Goal: Information Seeking & Learning: Learn about a topic

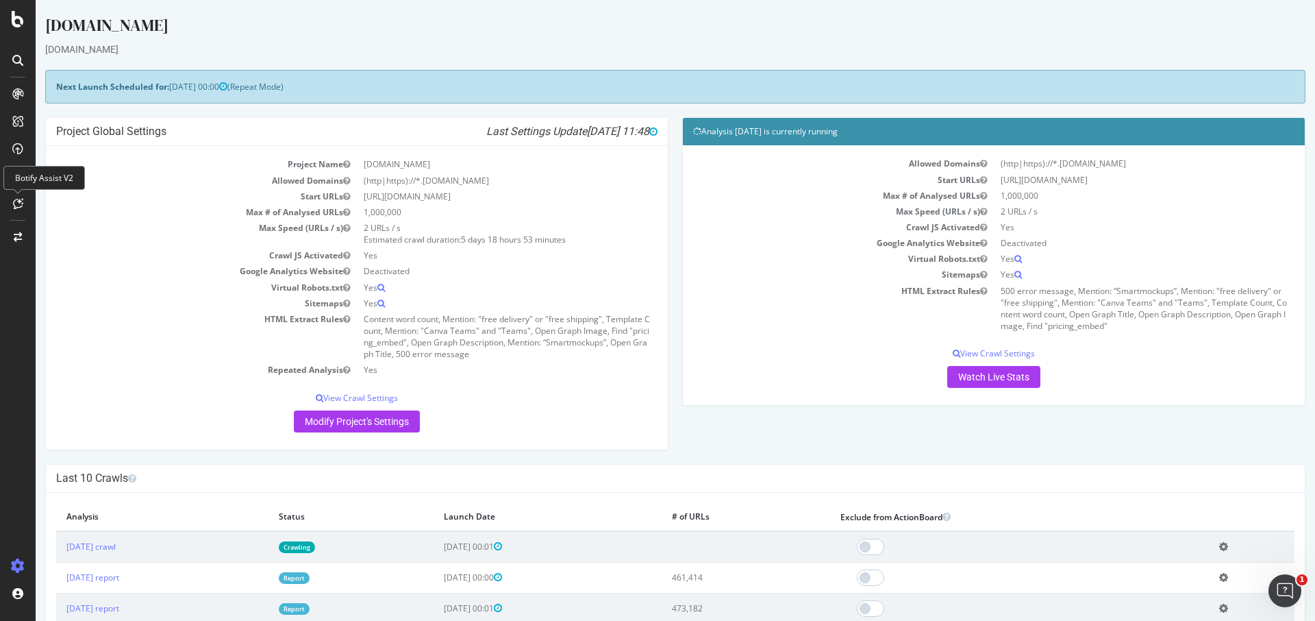
click at [211, 130] on h4 "Project Global Settings Last Settings Update 2025-10-01 11:48" at bounding box center [356, 132] width 601 height 14
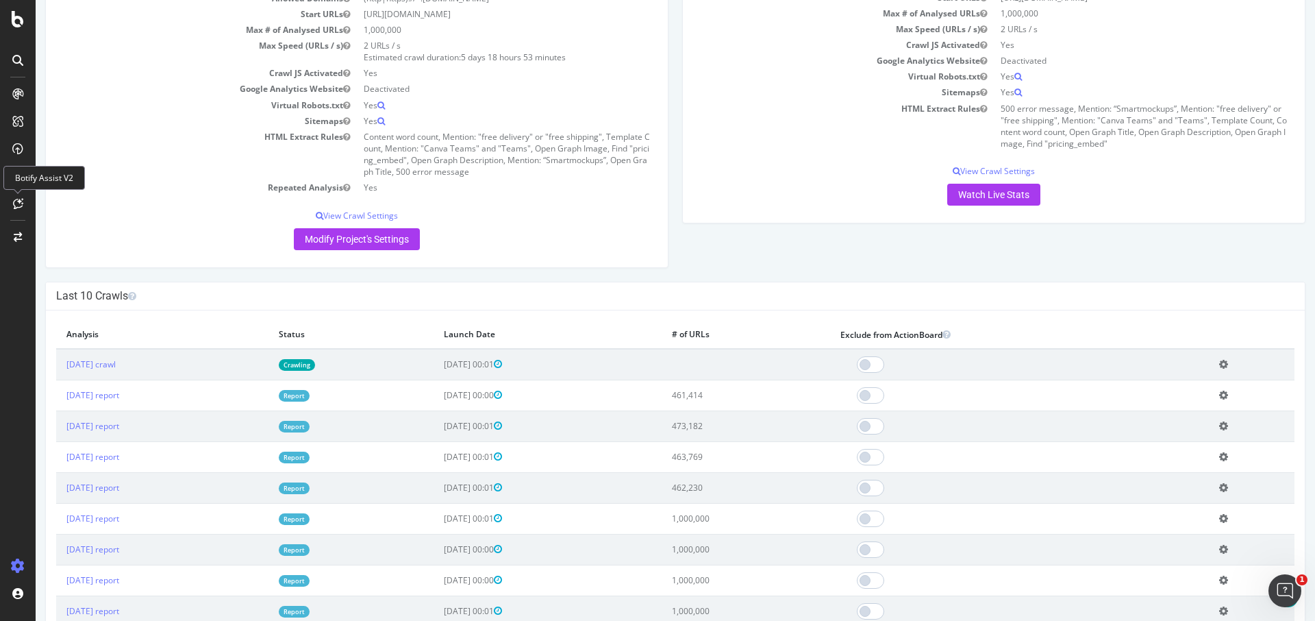
scroll to position [466, 0]
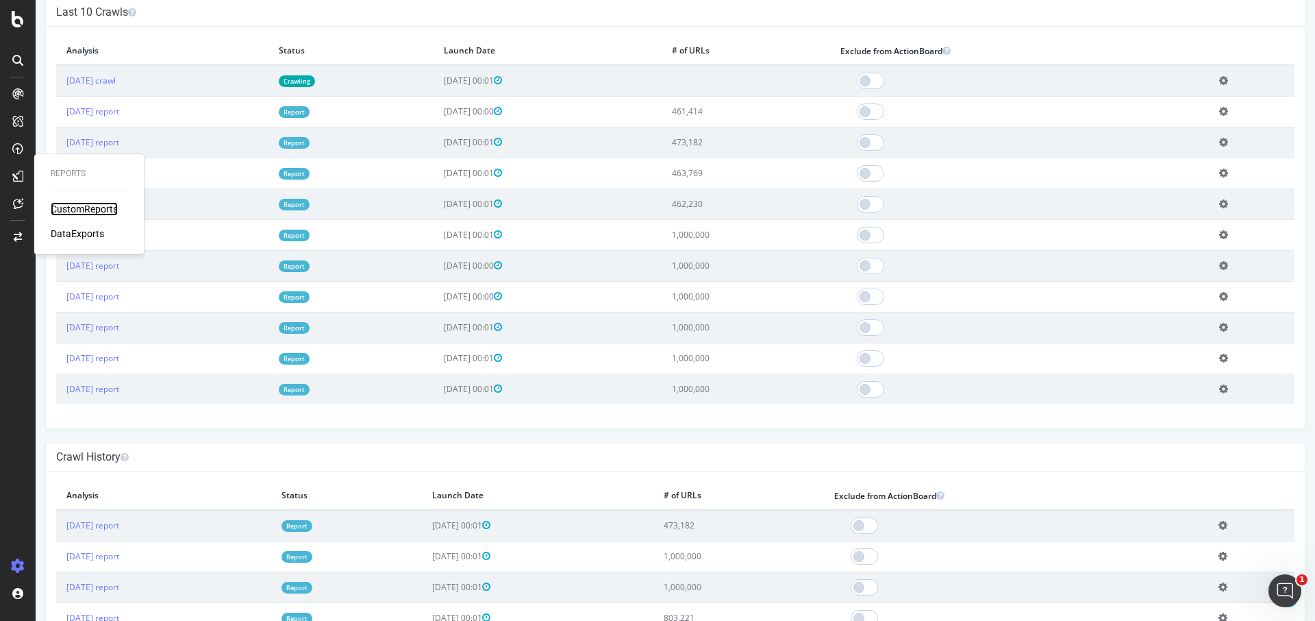
click at [101, 210] on div "CustomReports" at bounding box center [84, 209] width 67 height 14
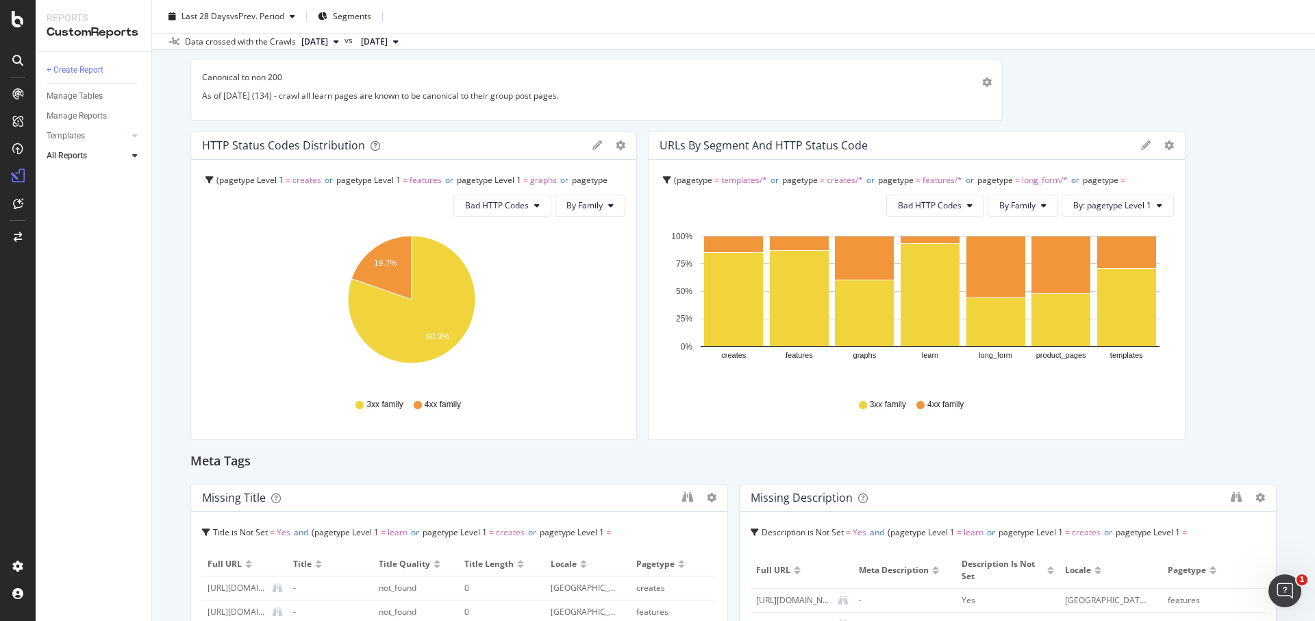
scroll to position [499, 0]
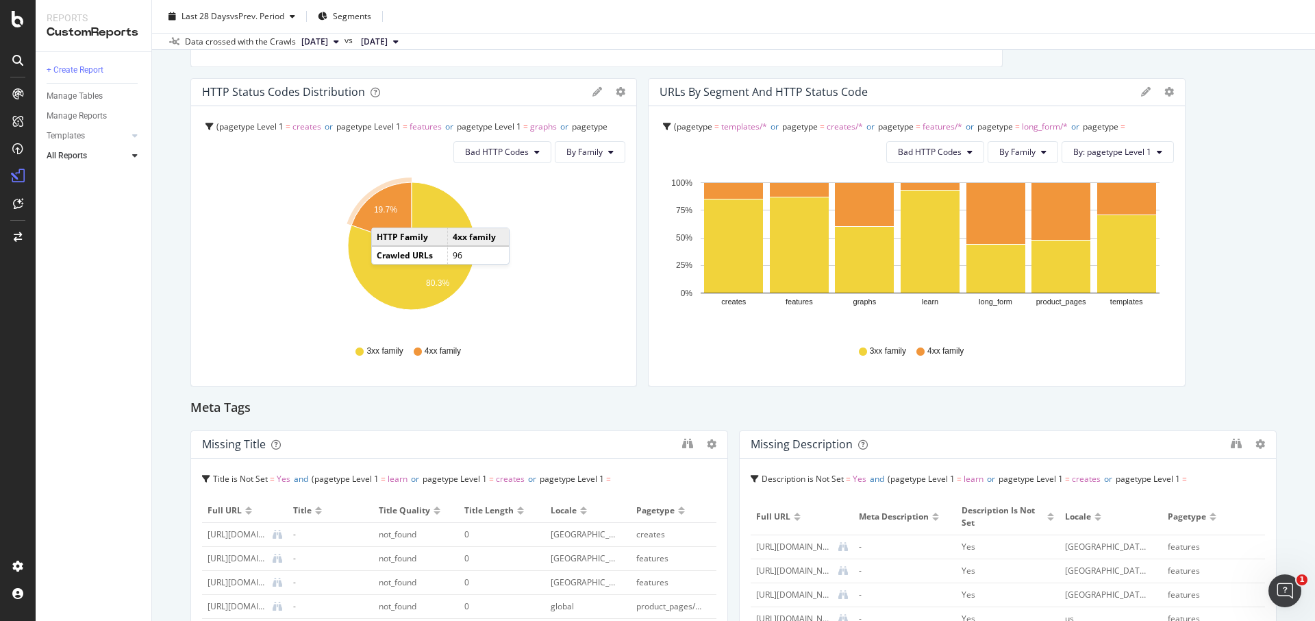
click at [385, 214] on icon "A chart." at bounding box center [381, 214] width 60 height 64
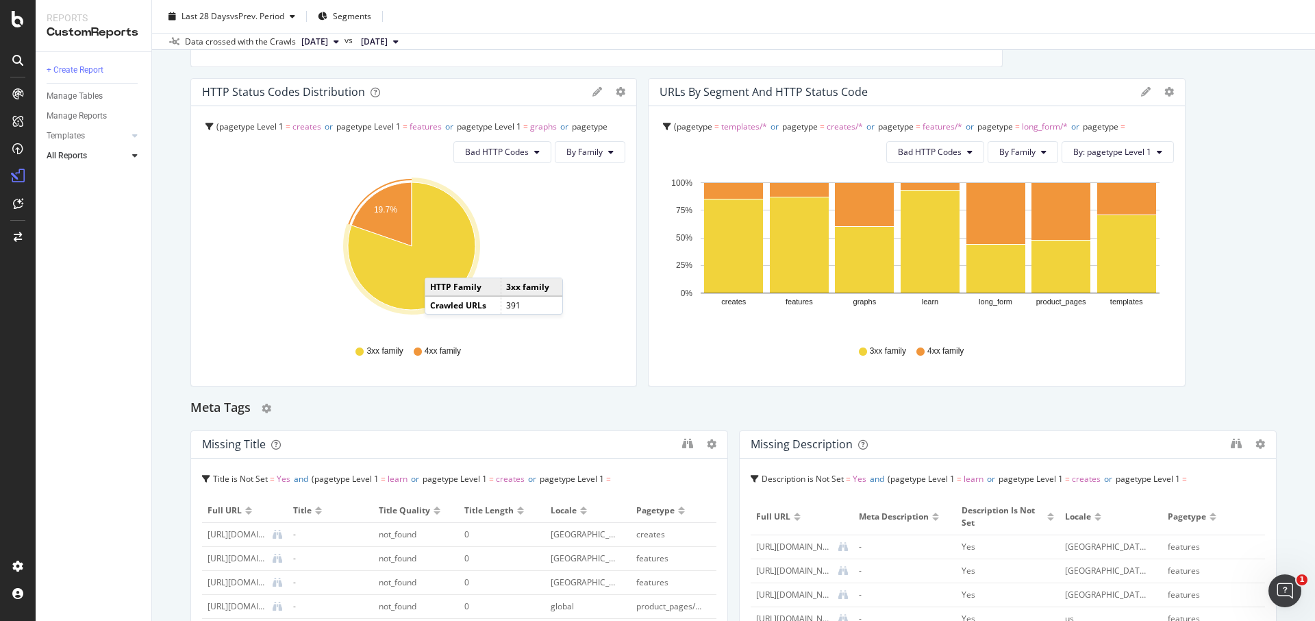
click at [705, 410] on div "Meta Tags" at bounding box center [733, 408] width 1086 height 22
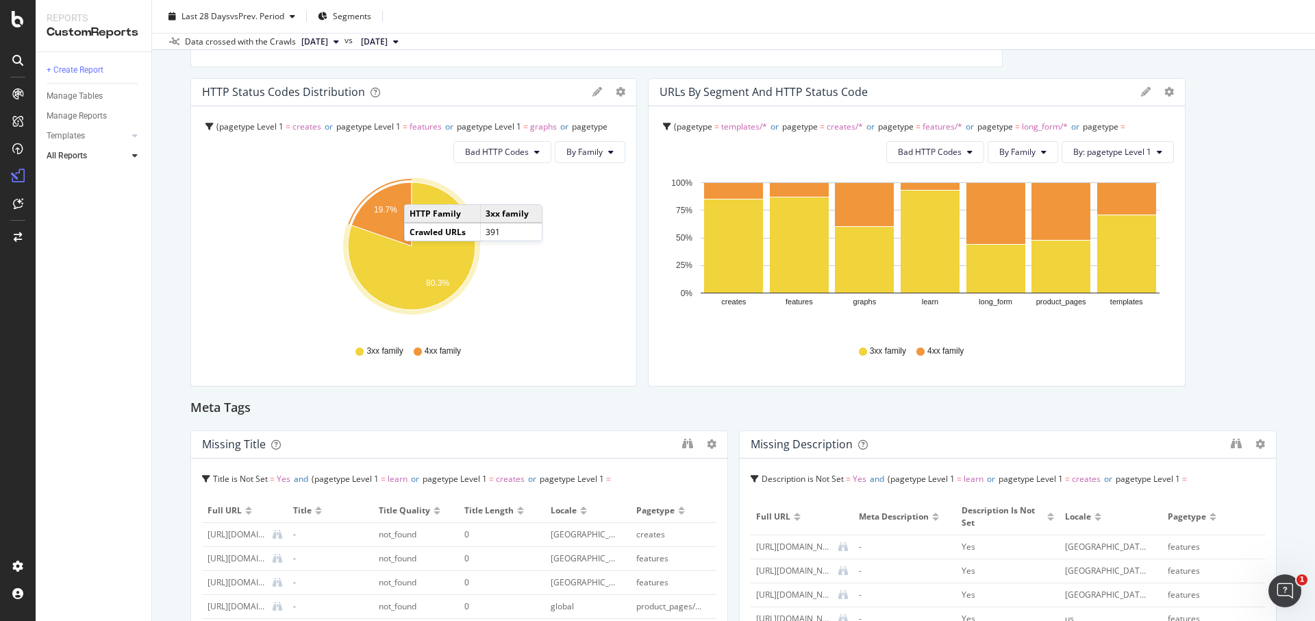
click at [530, 201] on icon "19.7% 80.3%" at bounding box center [411, 253] width 419 height 159
click at [577, 201] on icon "19.7% 80.3%" at bounding box center [411, 253] width 419 height 159
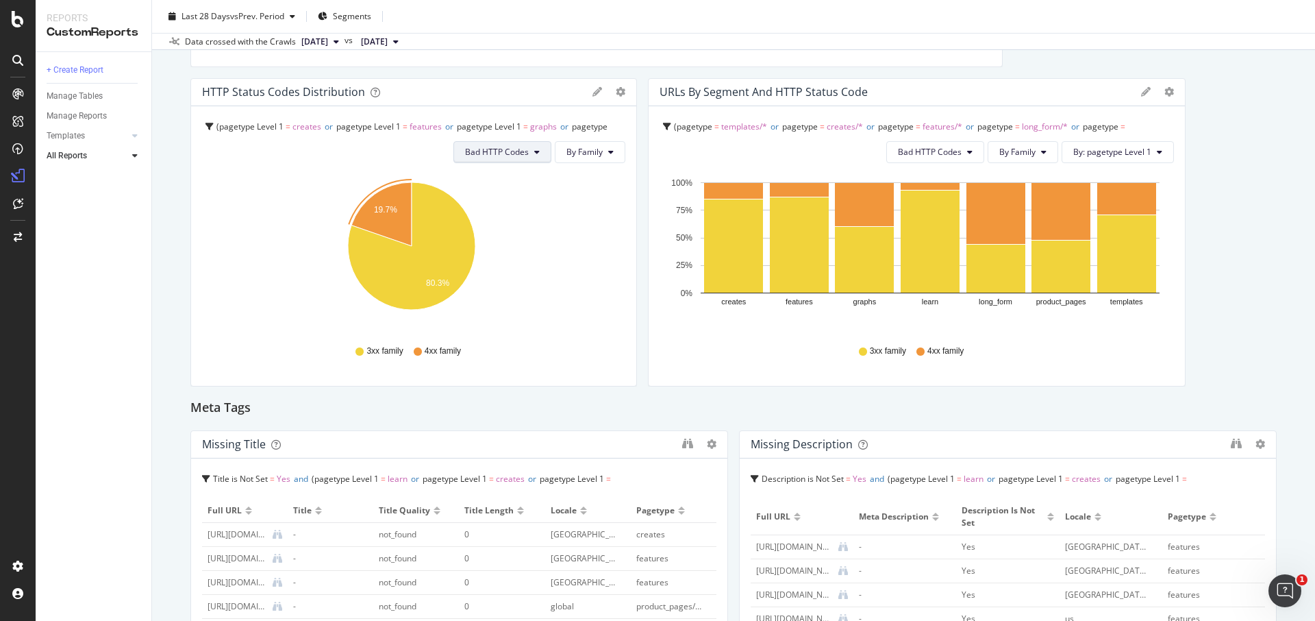
click at [523, 153] on span "Bad HTTP Codes" at bounding box center [497, 152] width 64 height 12
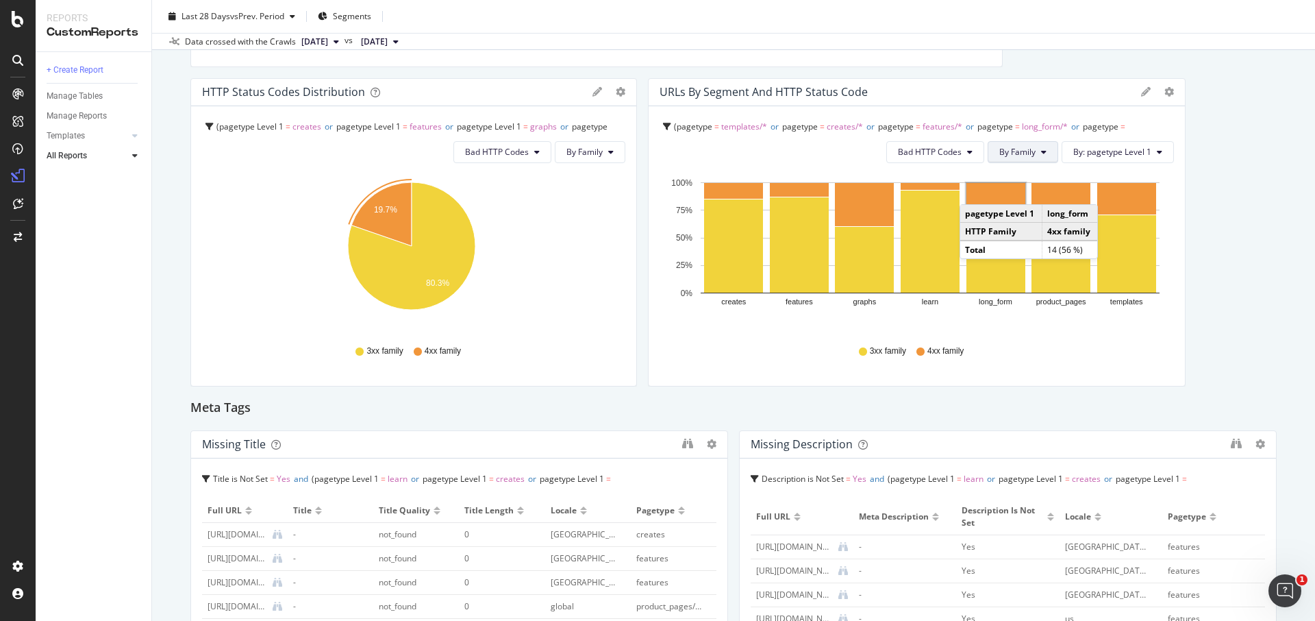
click at [1028, 153] on button "By Family" at bounding box center [1023, 152] width 71 height 22
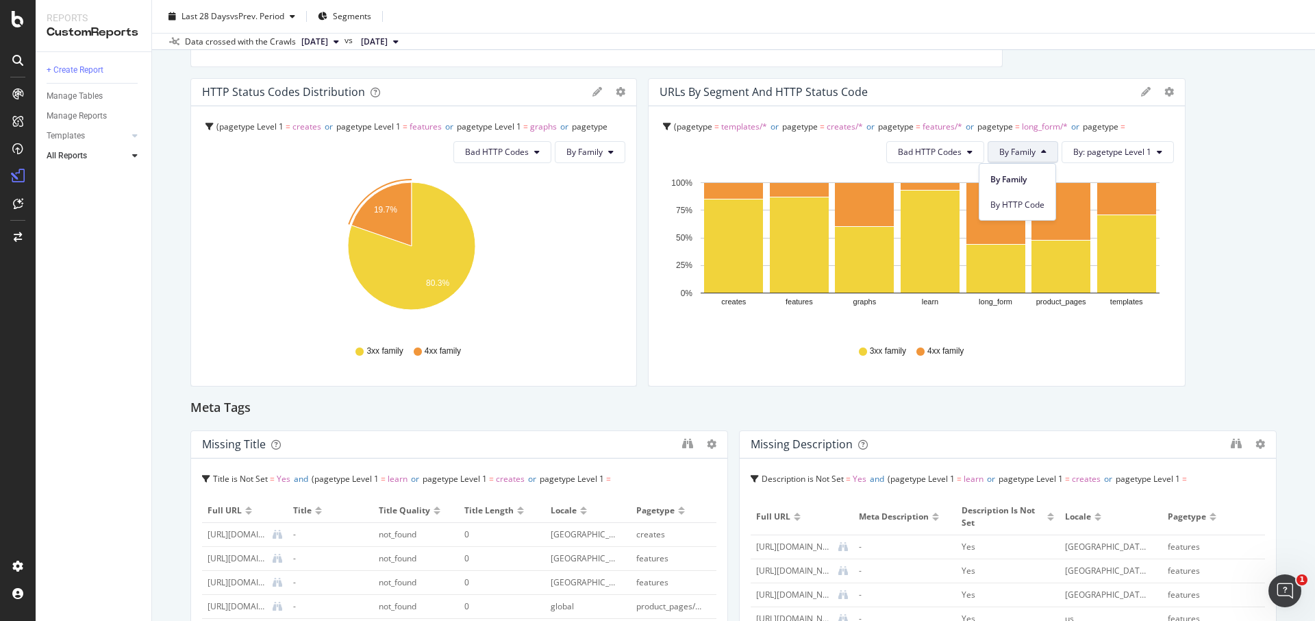
click at [1303, 176] on div "Tech SEO - Priority Checks Tech SEO - Priority Checks canva.com Clone Email Sch…" at bounding box center [733, 310] width 1163 height 621
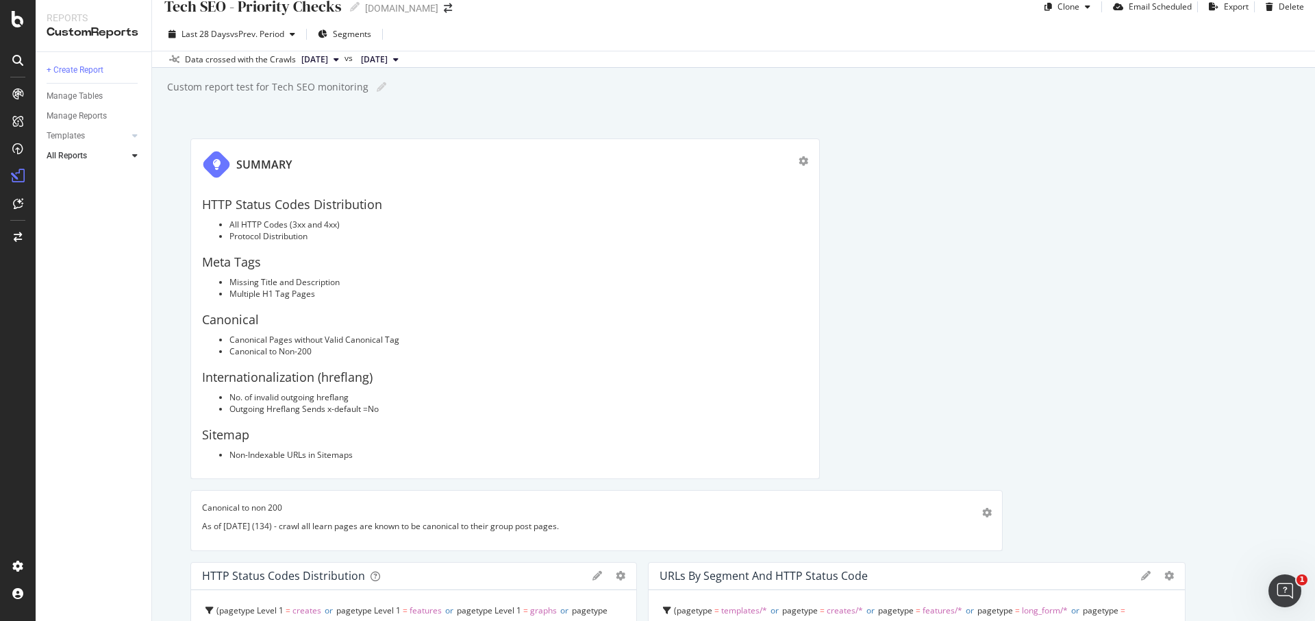
scroll to position [18, 0]
click at [442, 168] on div "SUMMARY" at bounding box center [500, 161] width 597 height 29
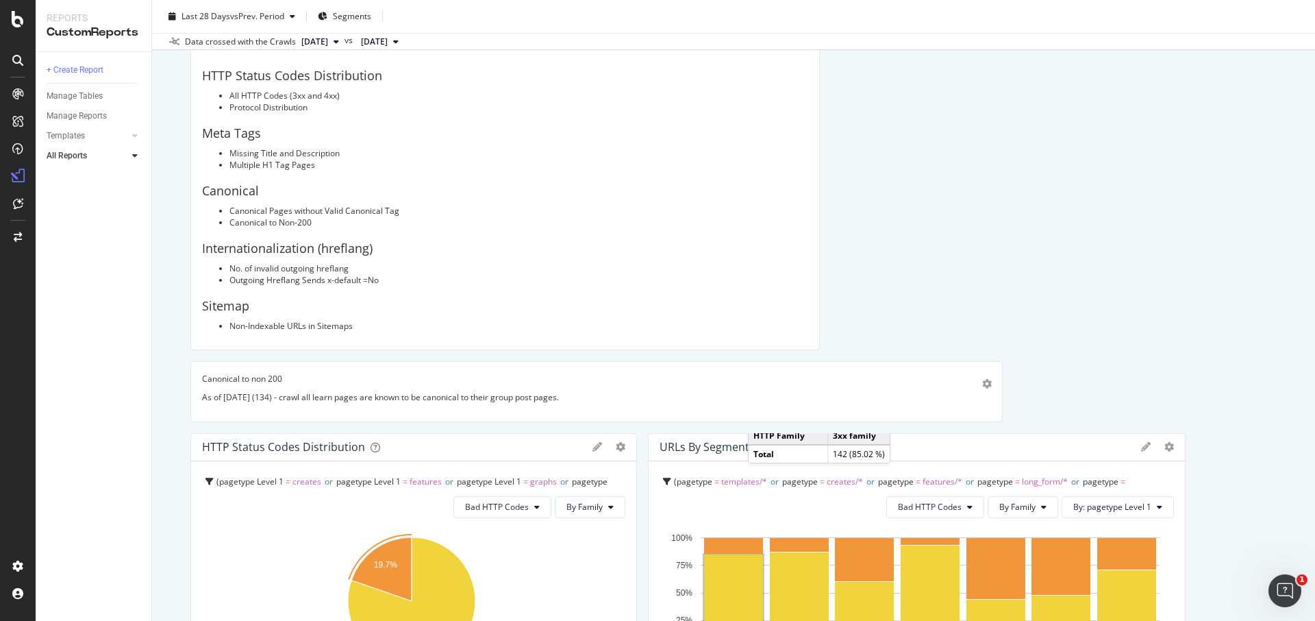
scroll to position [147, 0]
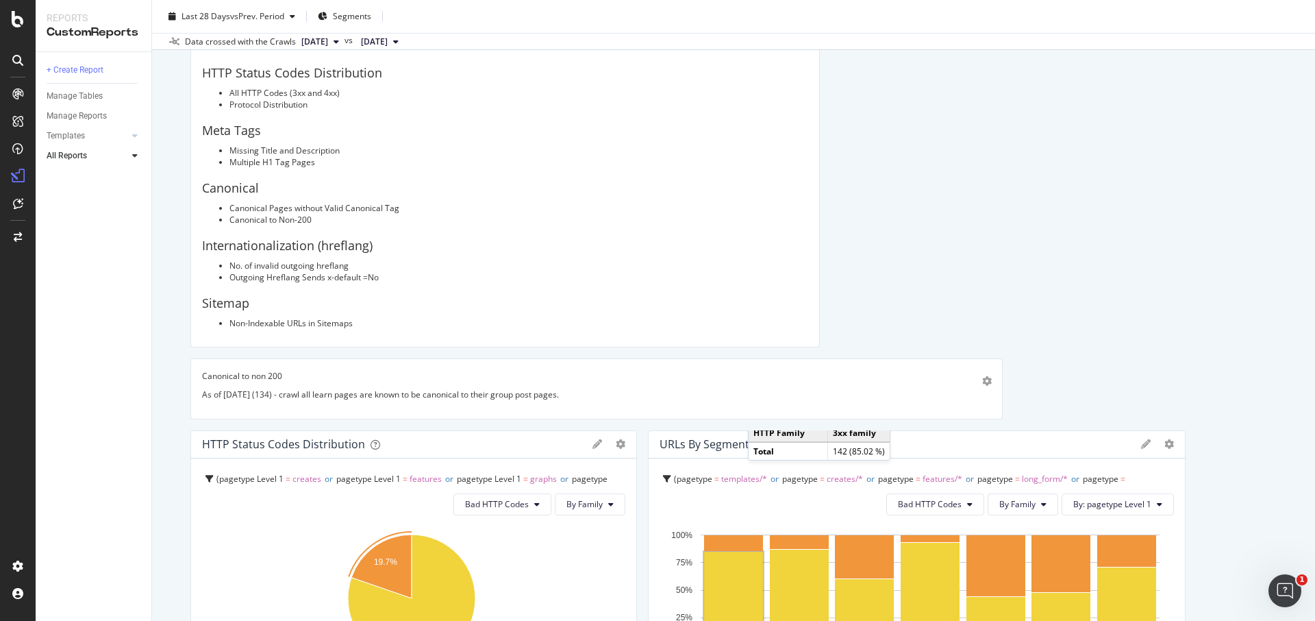
click at [302, 104] on li "Protocol Distribution" at bounding box center [518, 105] width 579 height 12
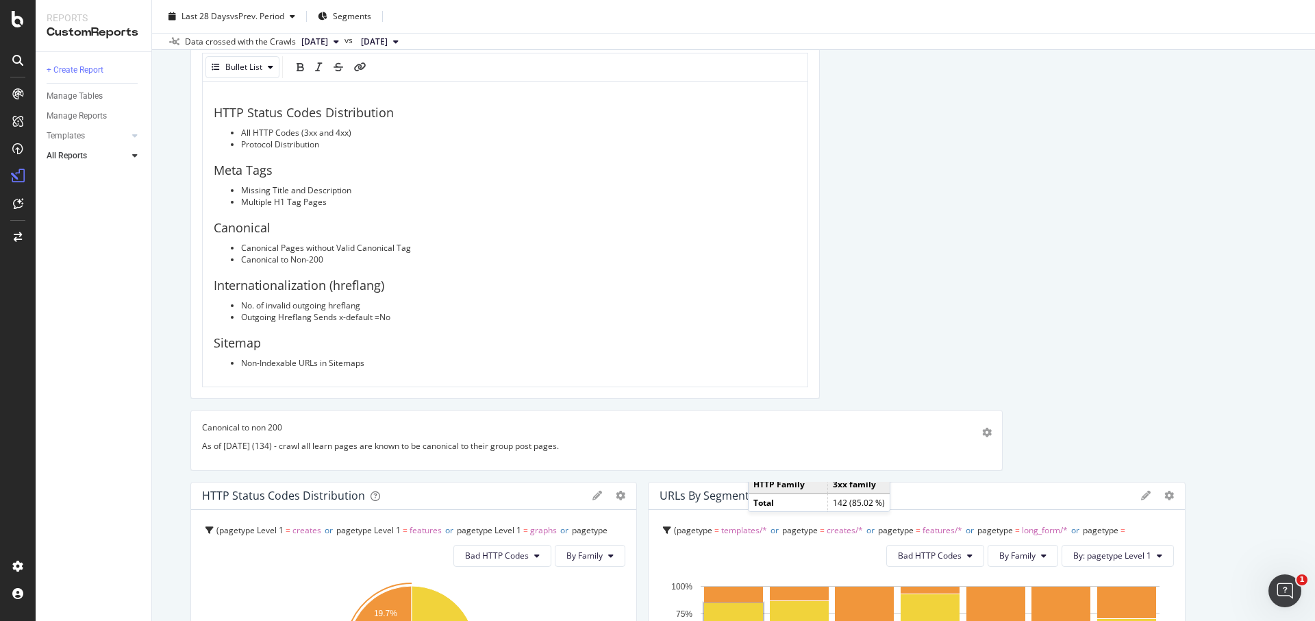
click at [304, 139] on span "Protocol Distribution" at bounding box center [280, 144] width 78 height 12
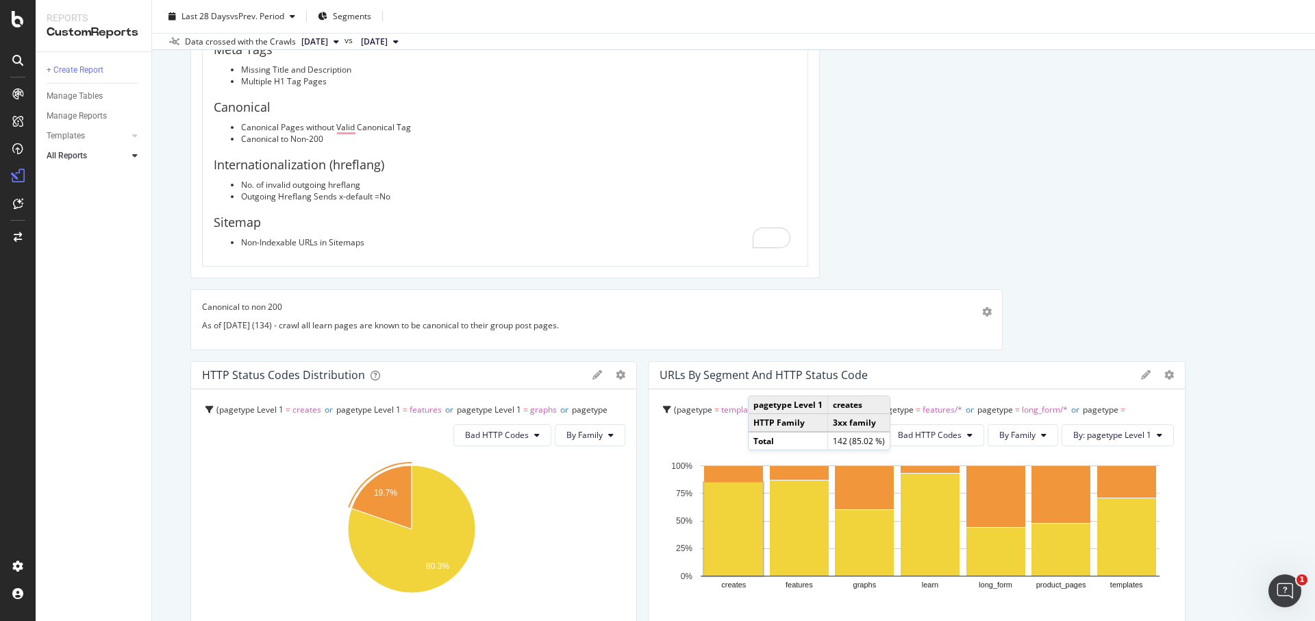
scroll to position [241, 0]
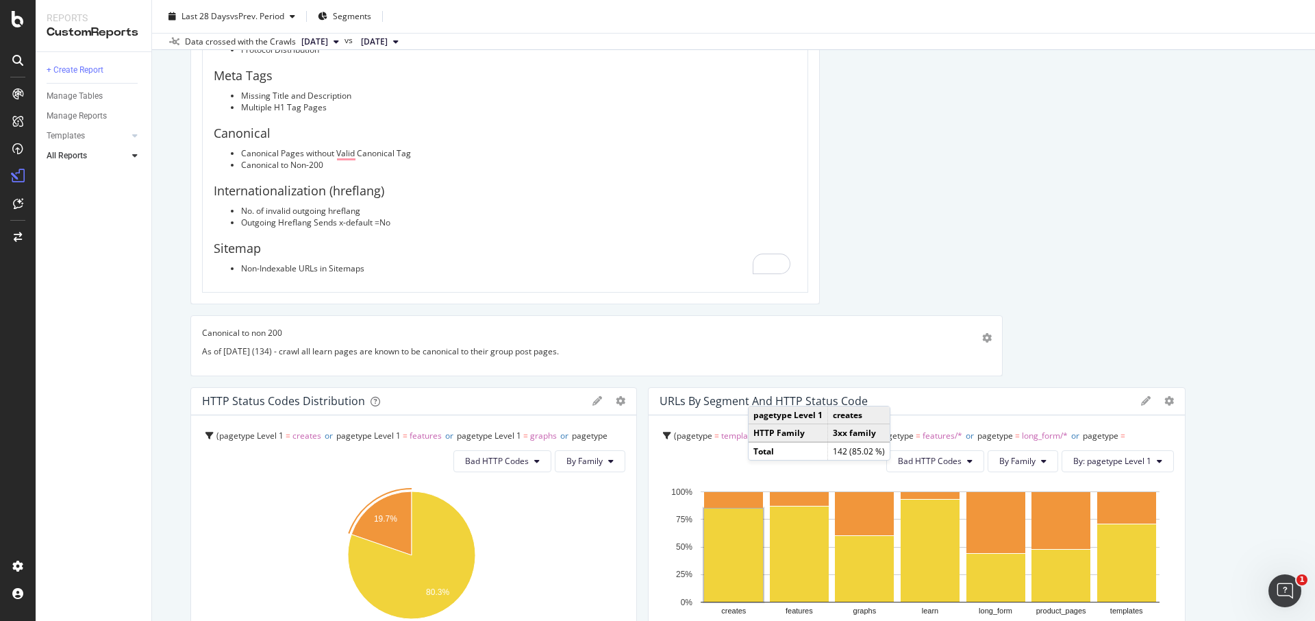
click at [334, 108] on li "Multiple H1 Tag Pages" at bounding box center [518, 107] width 555 height 12
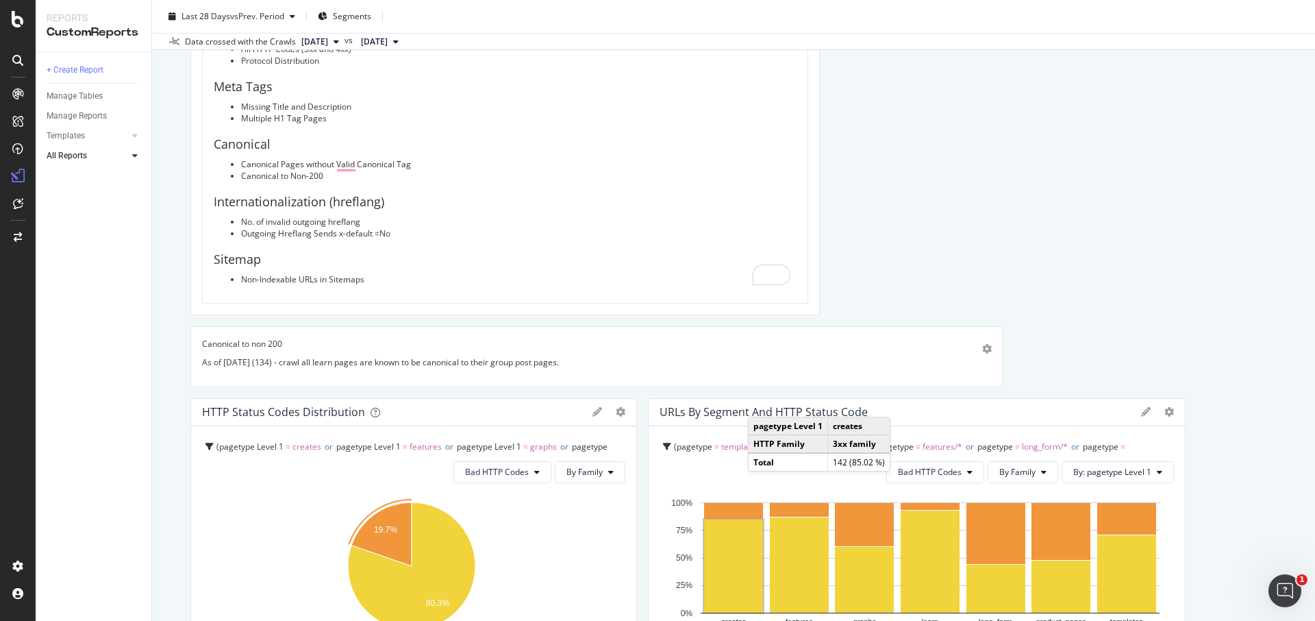
drag, startPoint x: 283, startPoint y: 108, endPoint x: 241, endPoint y: 107, distance: 41.8
click at [241, 107] on ul "Missing Title and Description Multiple H1 Tag Pages" at bounding box center [505, 112] width 583 height 23
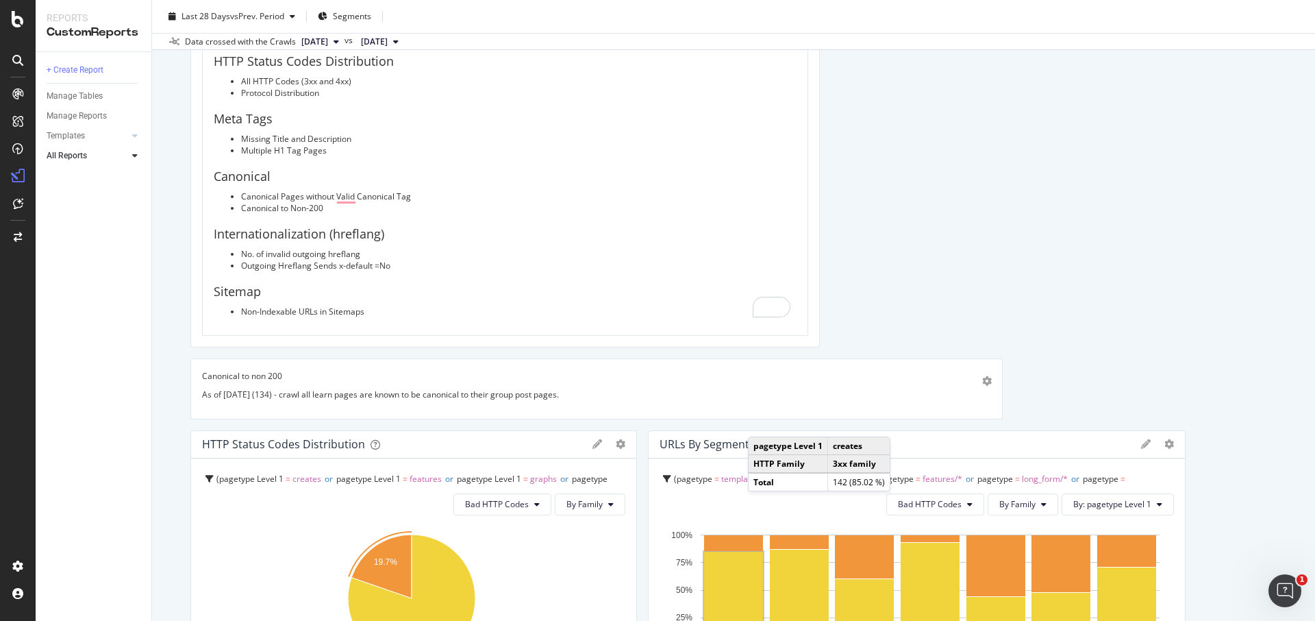
scroll to position [102, 0]
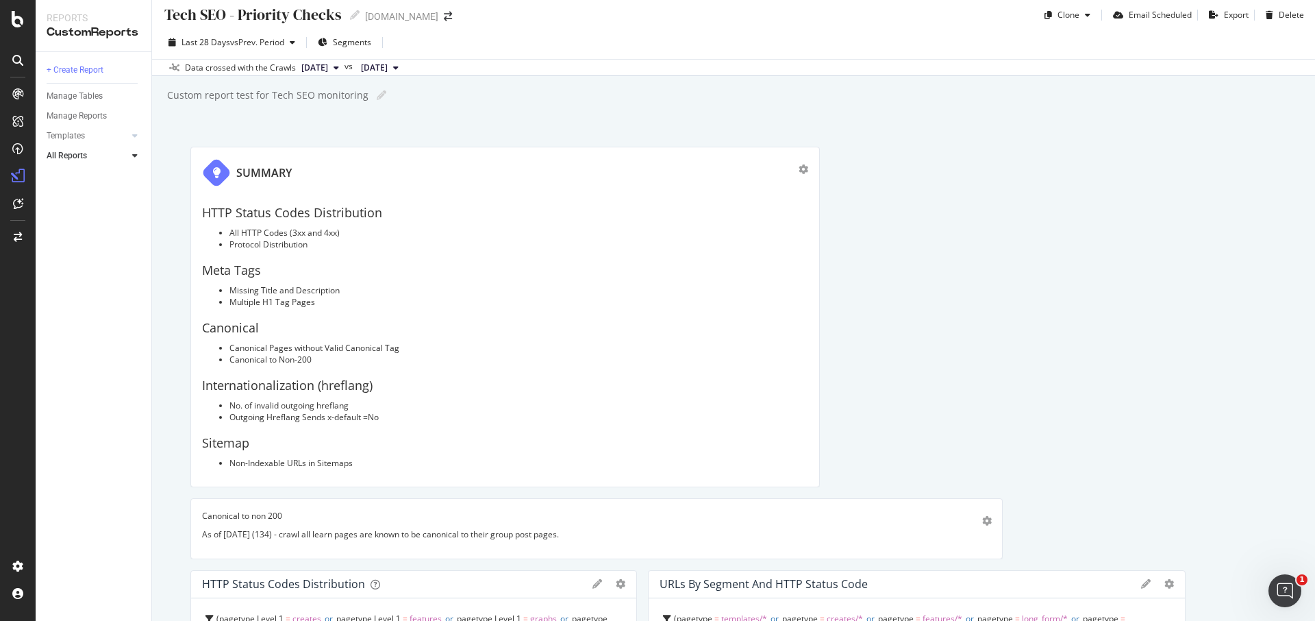
scroll to position [0, 0]
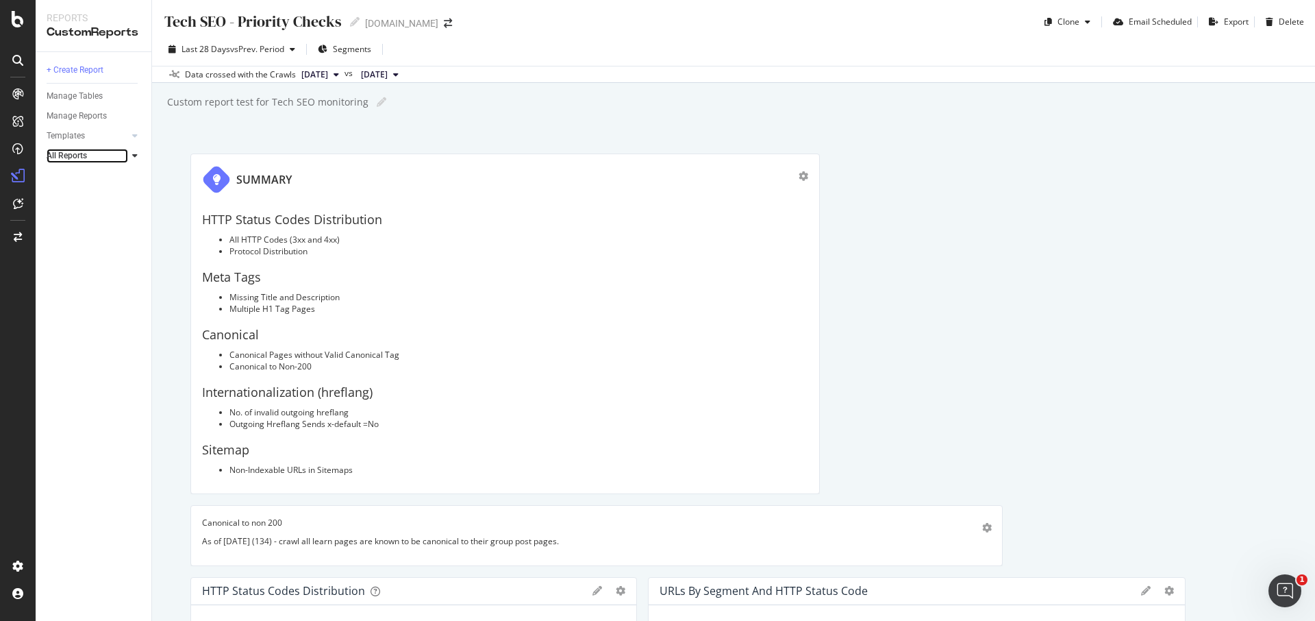
click at [125, 160] on div at bounding box center [121, 156] width 14 height 14
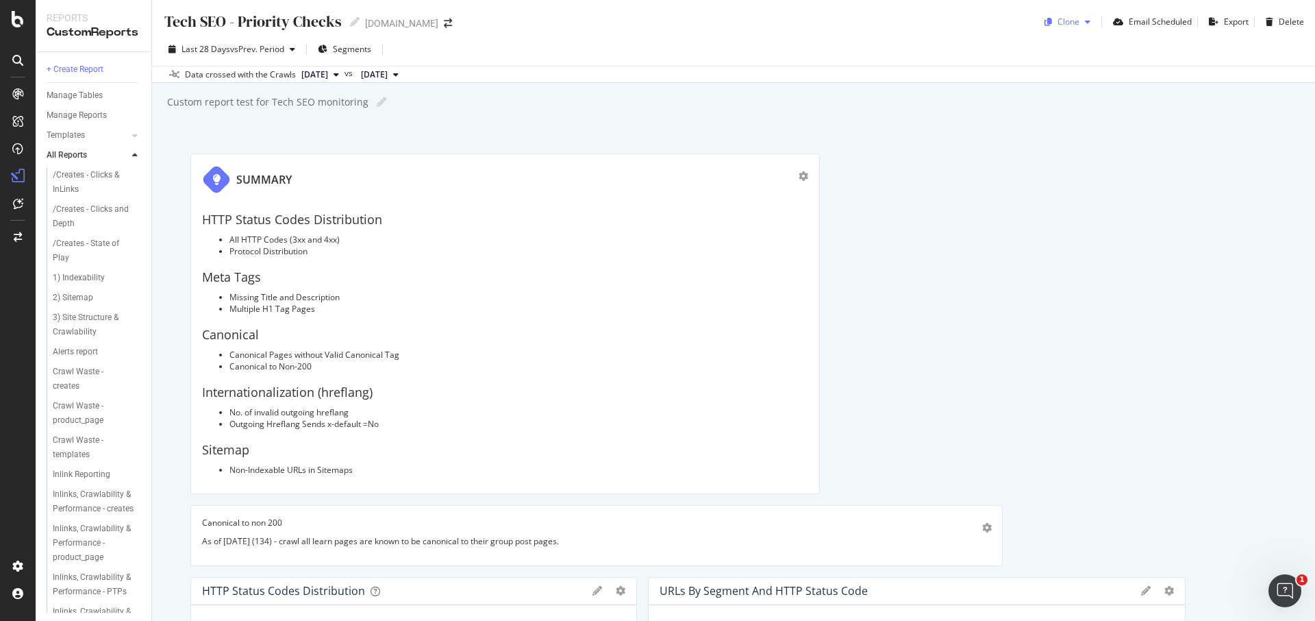
click at [1085, 22] on icon "button" at bounding box center [1087, 22] width 5 height 8
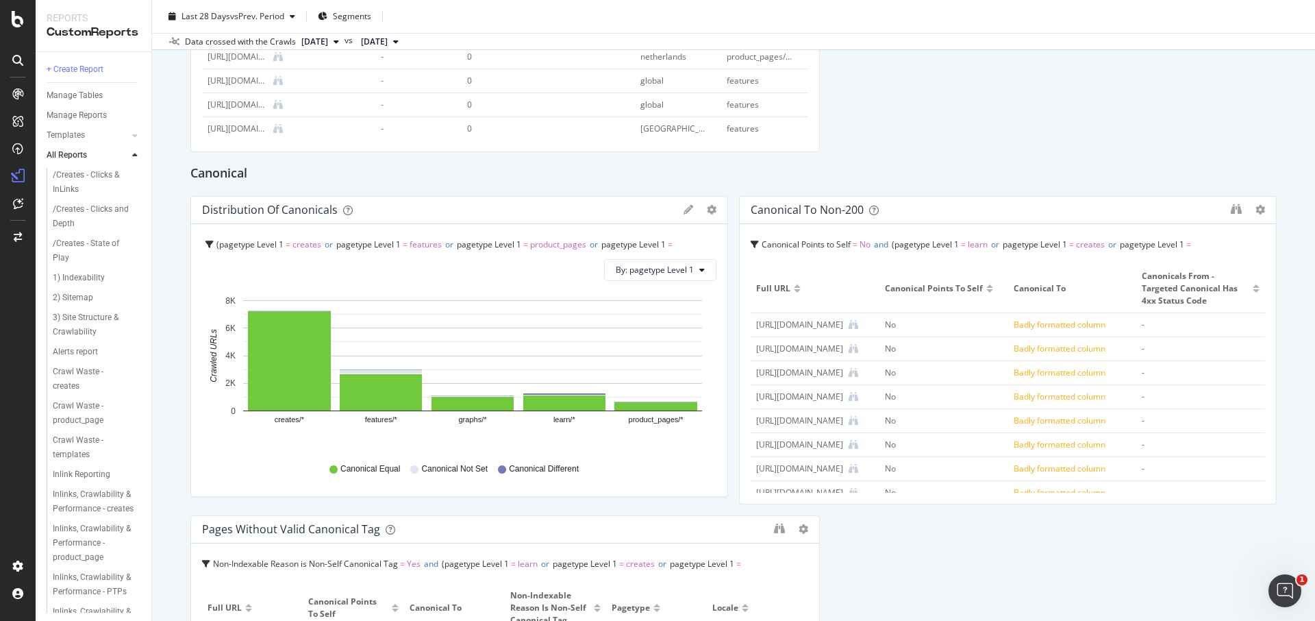
scroll to position [1406, 0]
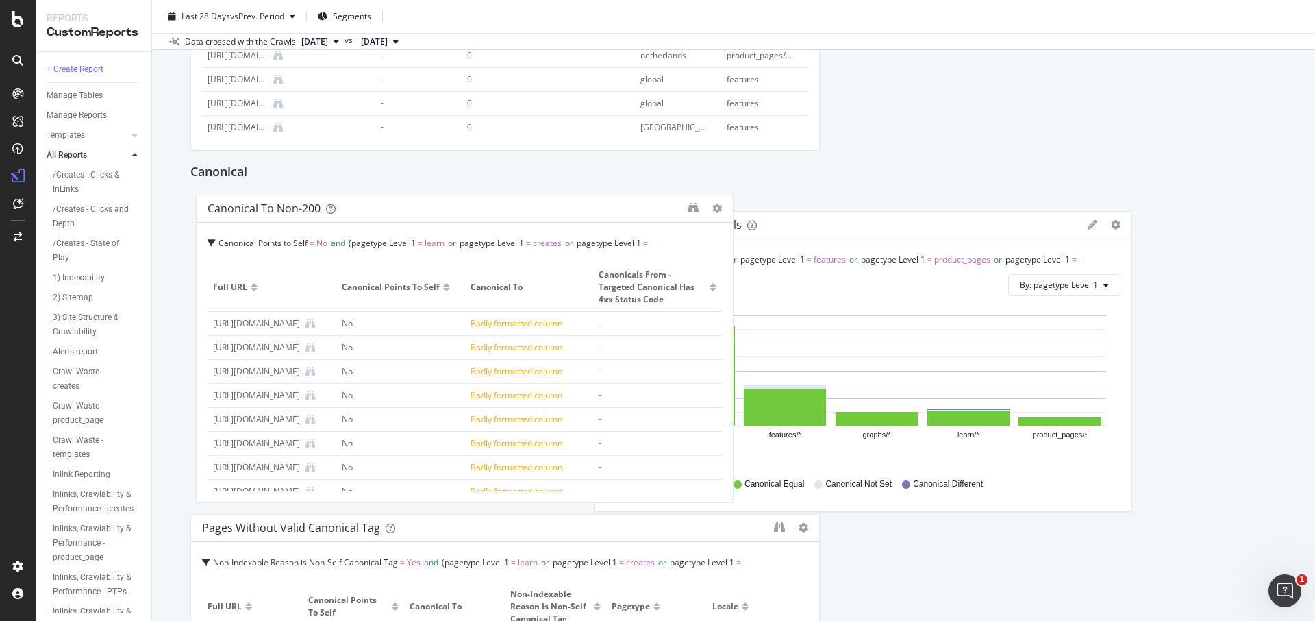
drag, startPoint x: 490, startPoint y: 205, endPoint x: 895, endPoint y: 222, distance: 404.5
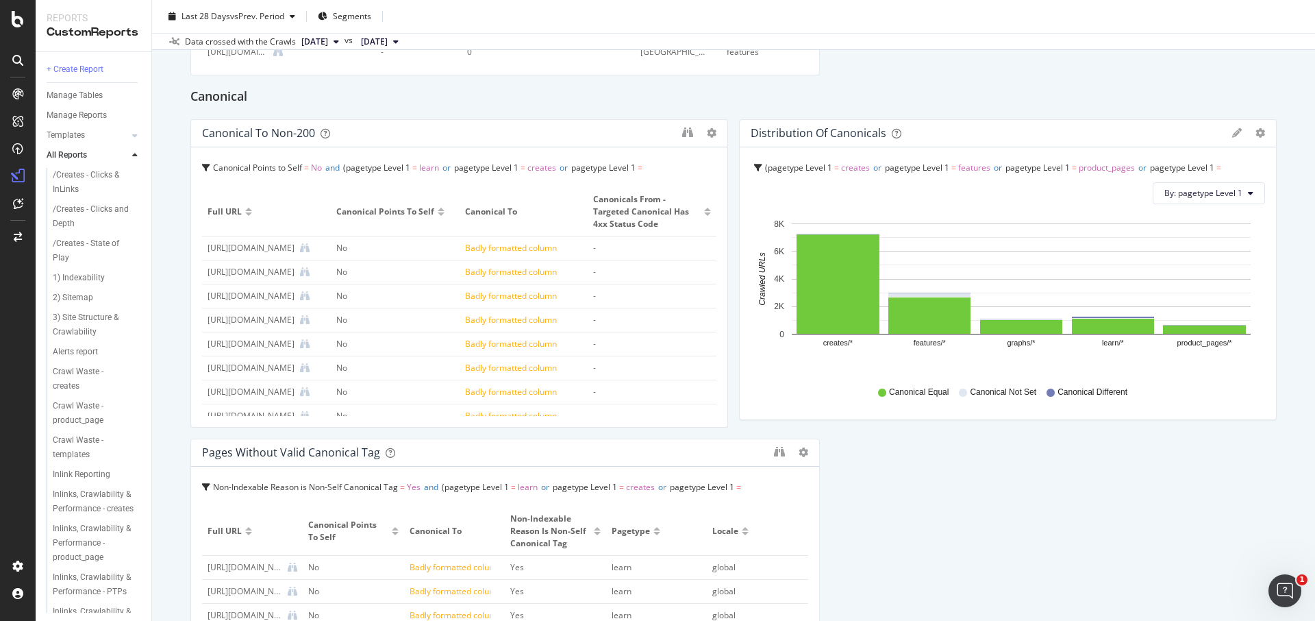
scroll to position [1488, 0]
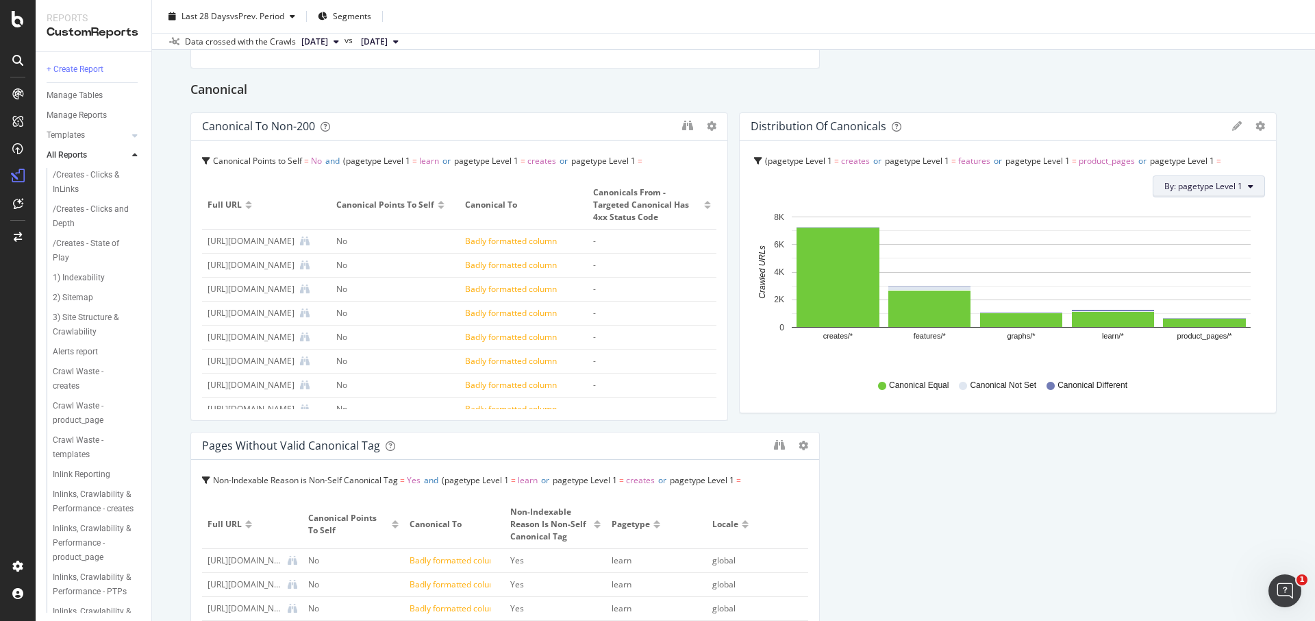
click at [1214, 191] on span "By: pagetype Level 1" at bounding box center [1203, 186] width 78 height 12
click at [1202, 240] on div "Select a Structured Data" at bounding box center [1169, 235] width 170 height 23
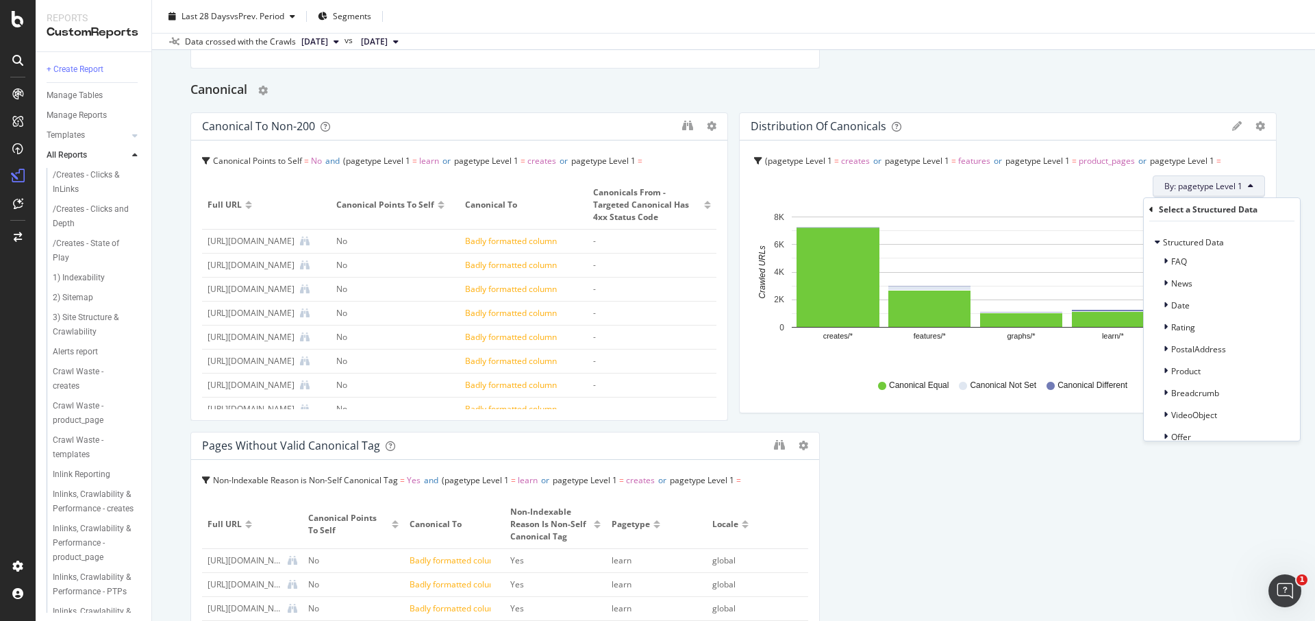
click at [1080, 89] on div "Canonical" at bounding box center [733, 90] width 1086 height 22
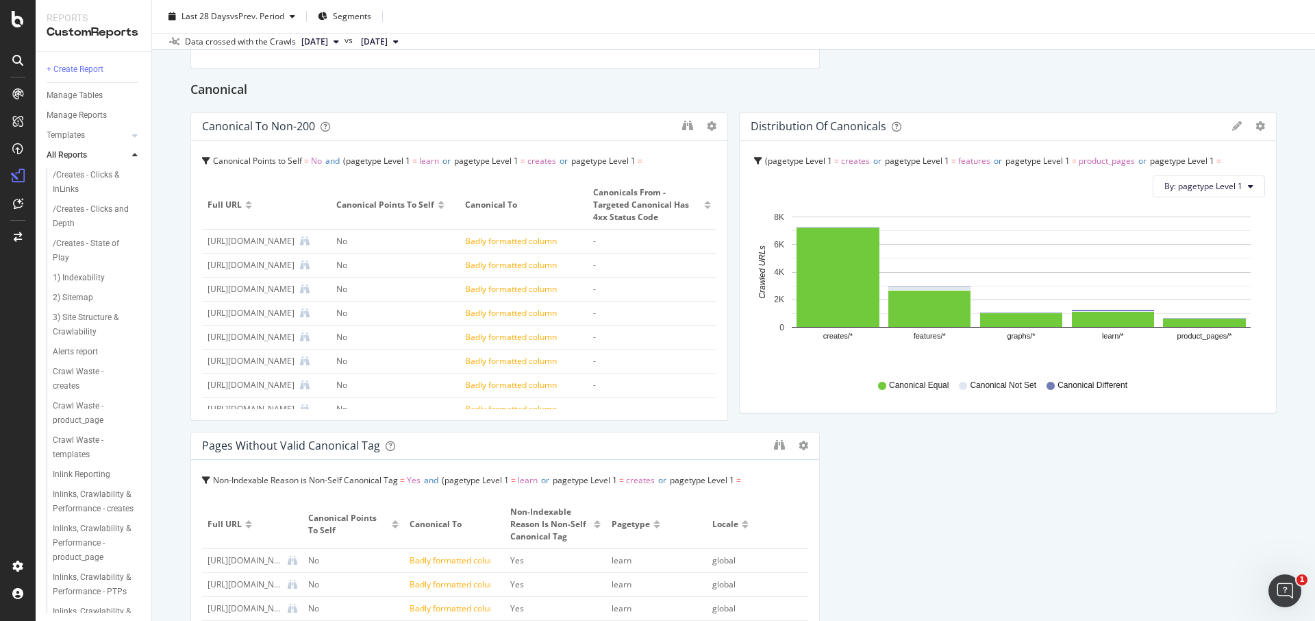
click at [1232, 125] on div "Pie Chart (by Percentage) Display Global View Table Edit Filter Export as CSV D…" at bounding box center [1248, 126] width 33 height 10
click at [1232, 125] on icon at bounding box center [1237, 126] width 10 height 10
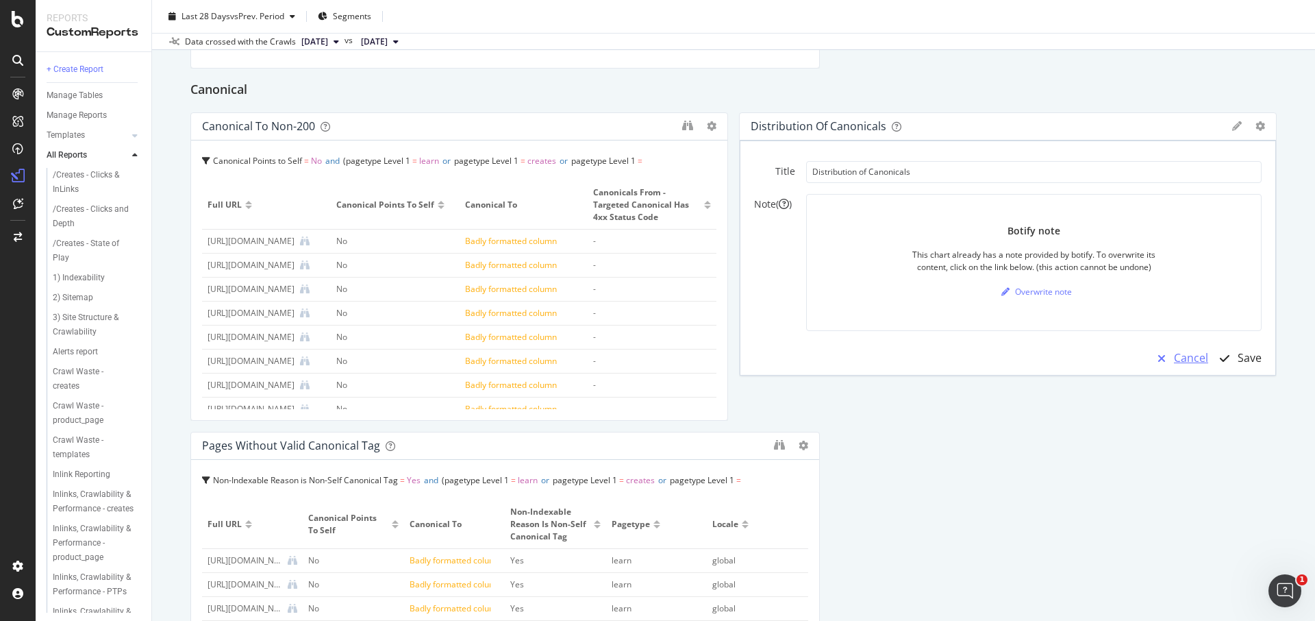
click at [1181, 361] on div "Cancel" at bounding box center [1191, 358] width 34 height 16
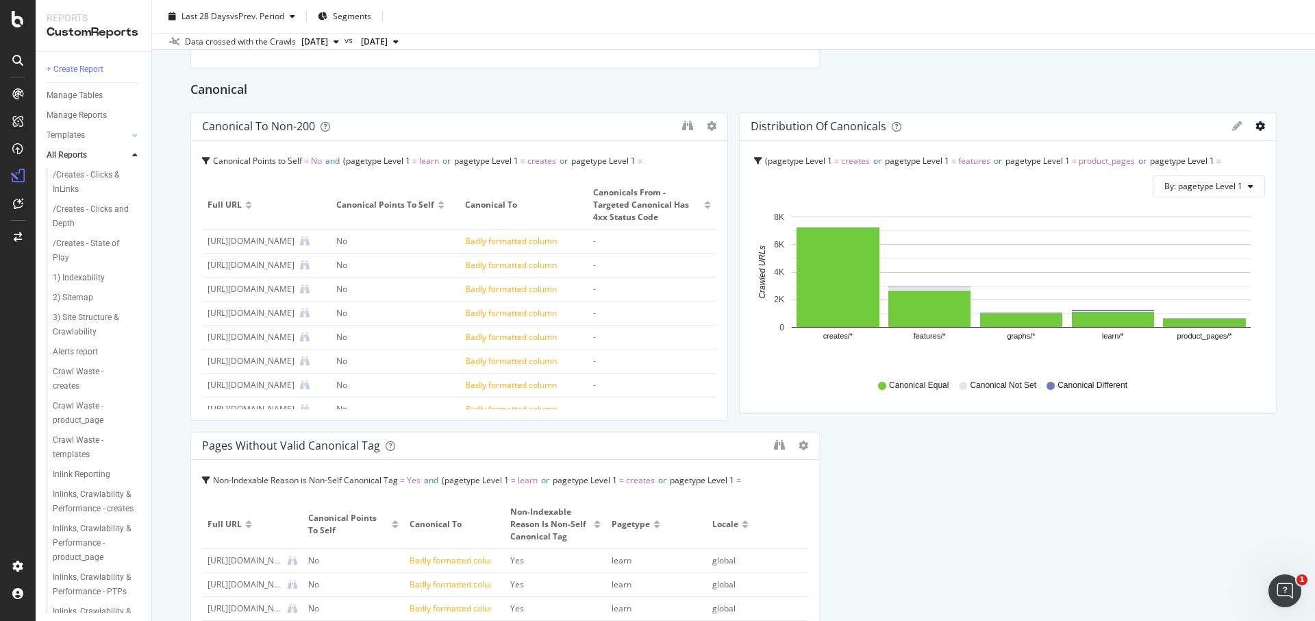
click at [1256, 127] on icon "gear" at bounding box center [1261, 126] width 10 height 10
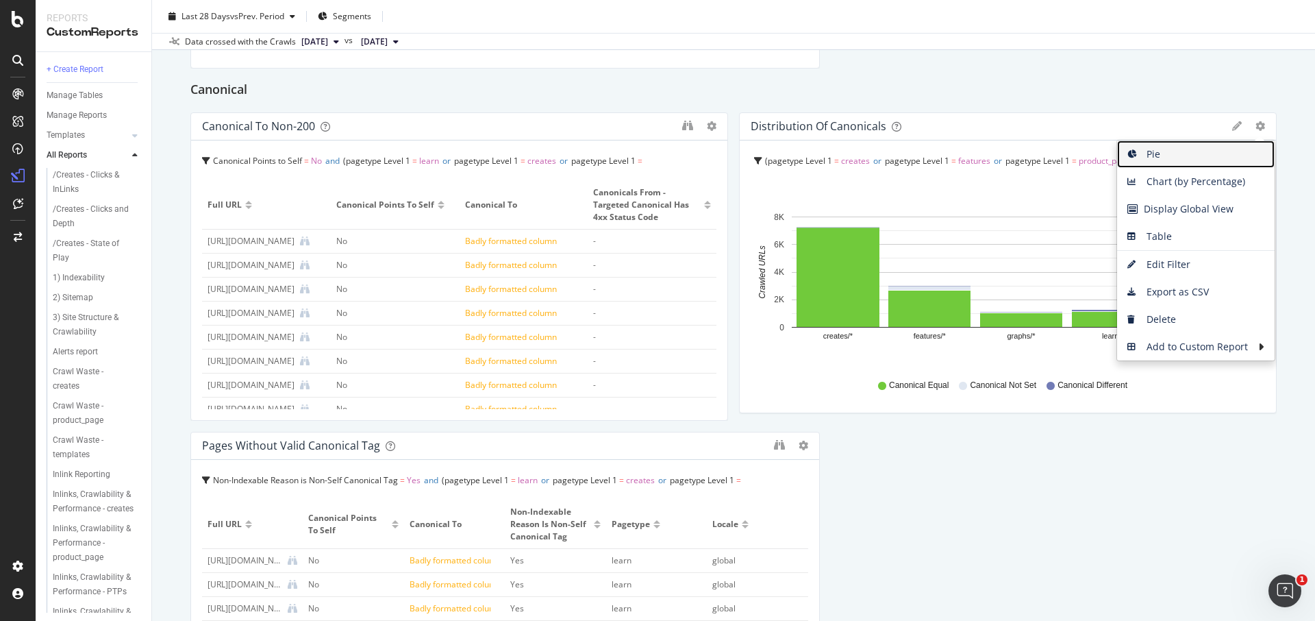
click at [1242, 152] on span "Pie" at bounding box center [1196, 154] width 158 height 21
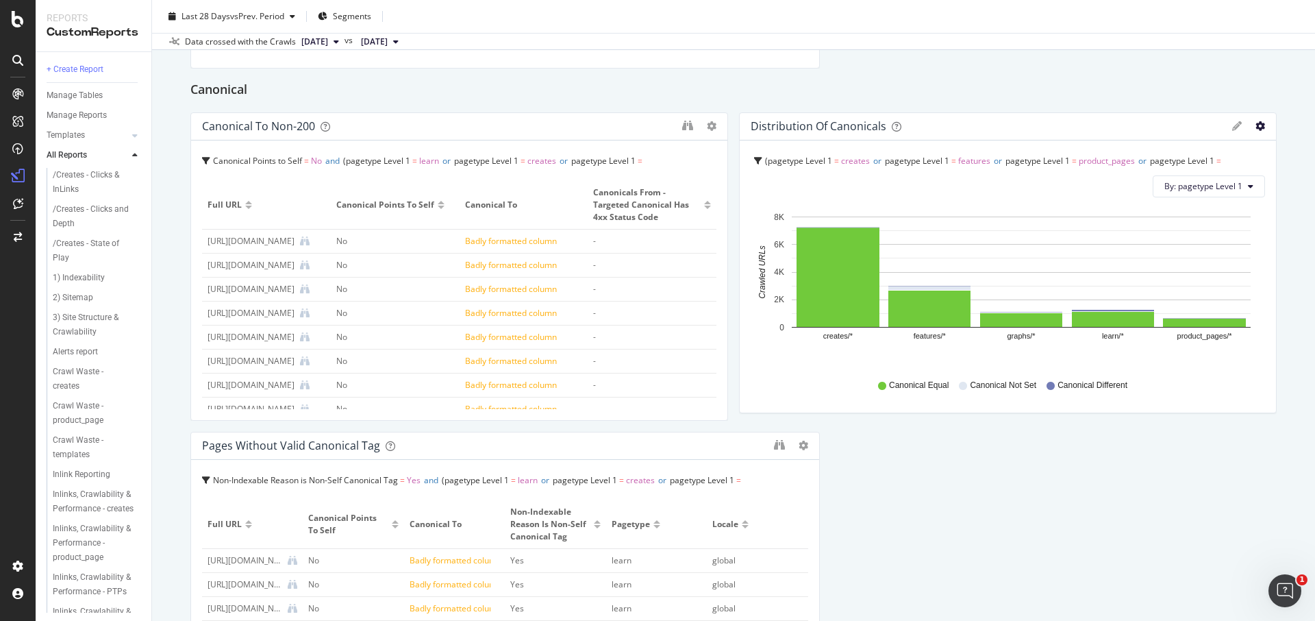
click at [1256, 127] on icon "gear" at bounding box center [1261, 126] width 10 height 10
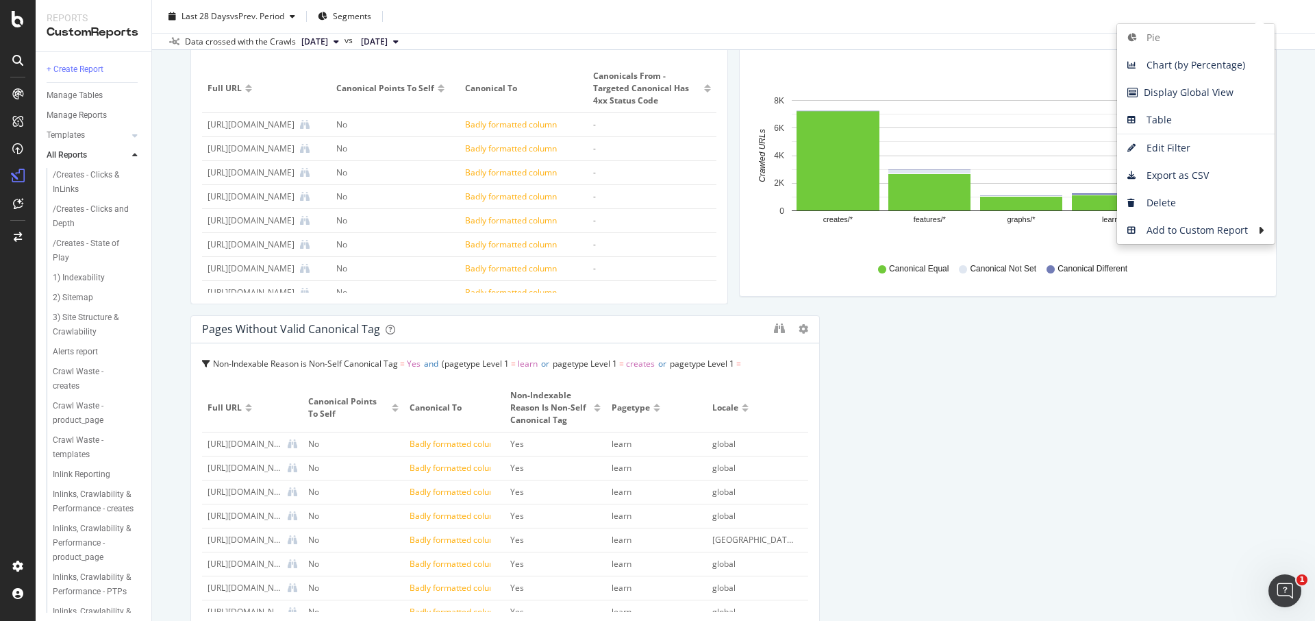
scroll to position [1310, 0]
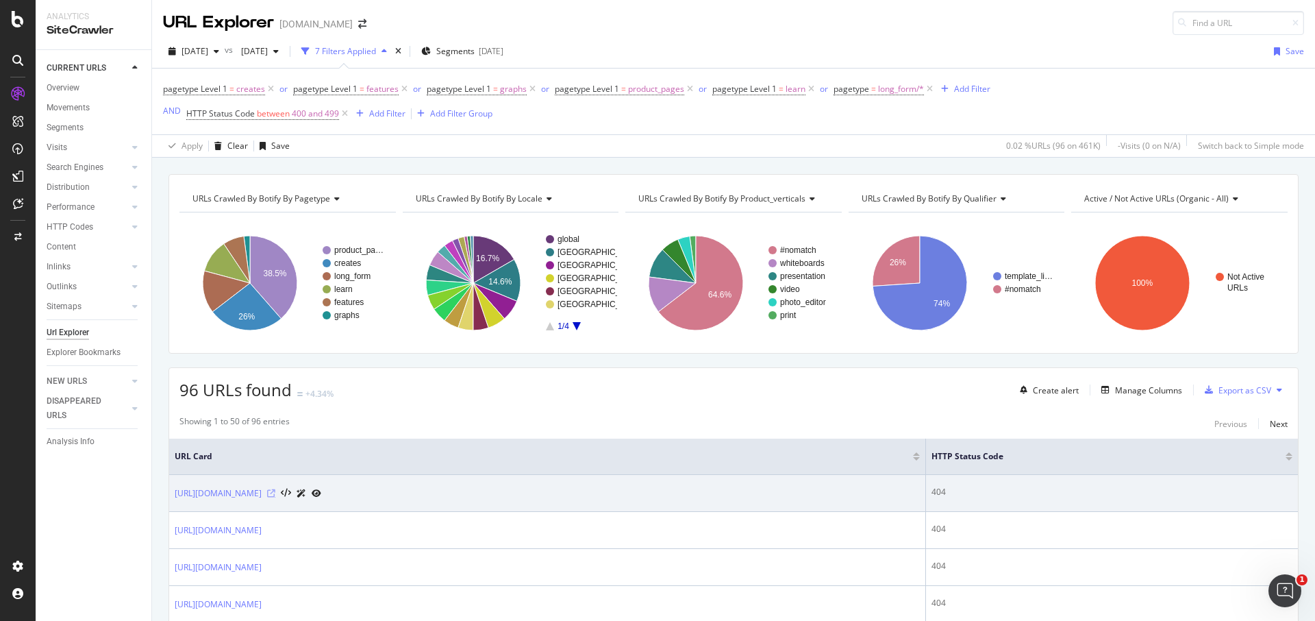
click at [275, 495] on icon at bounding box center [271, 493] width 8 height 8
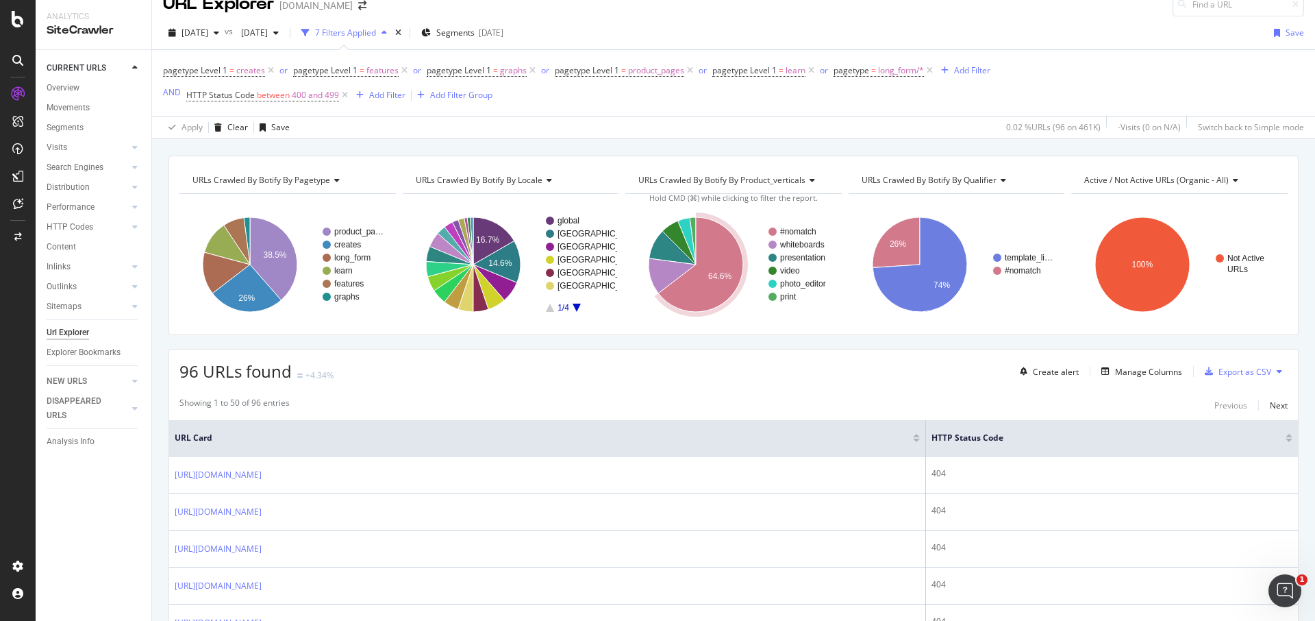
scroll to position [103, 0]
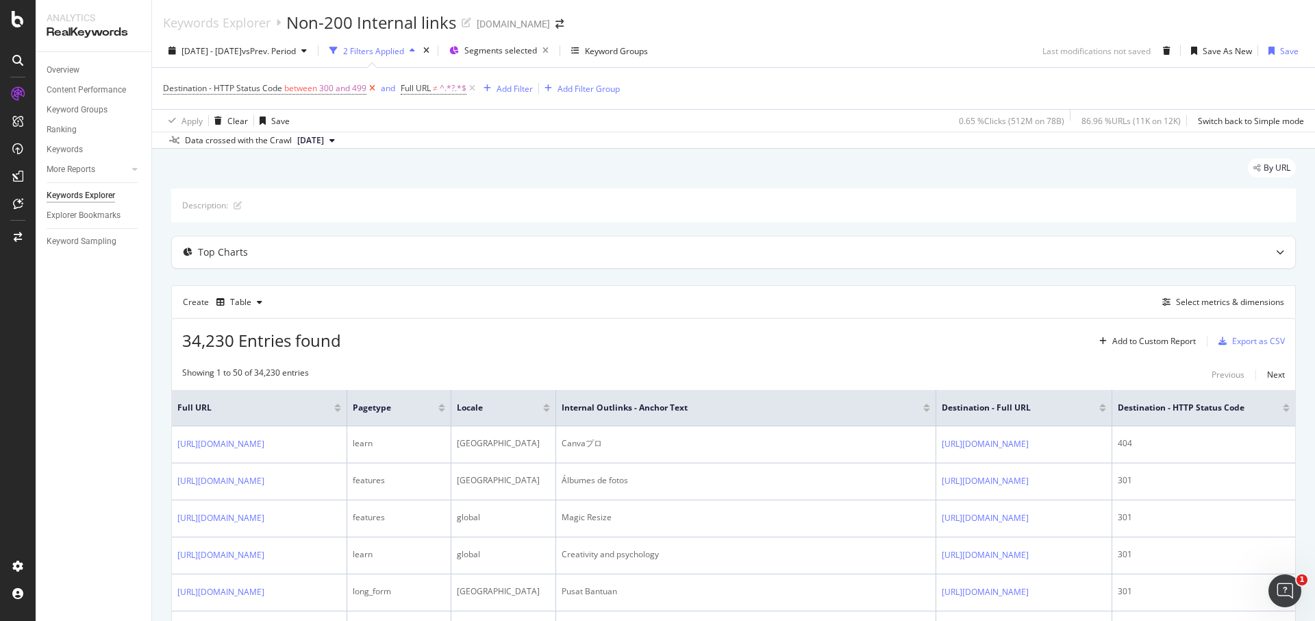
click at [372, 87] on icon at bounding box center [372, 89] width 12 height 14
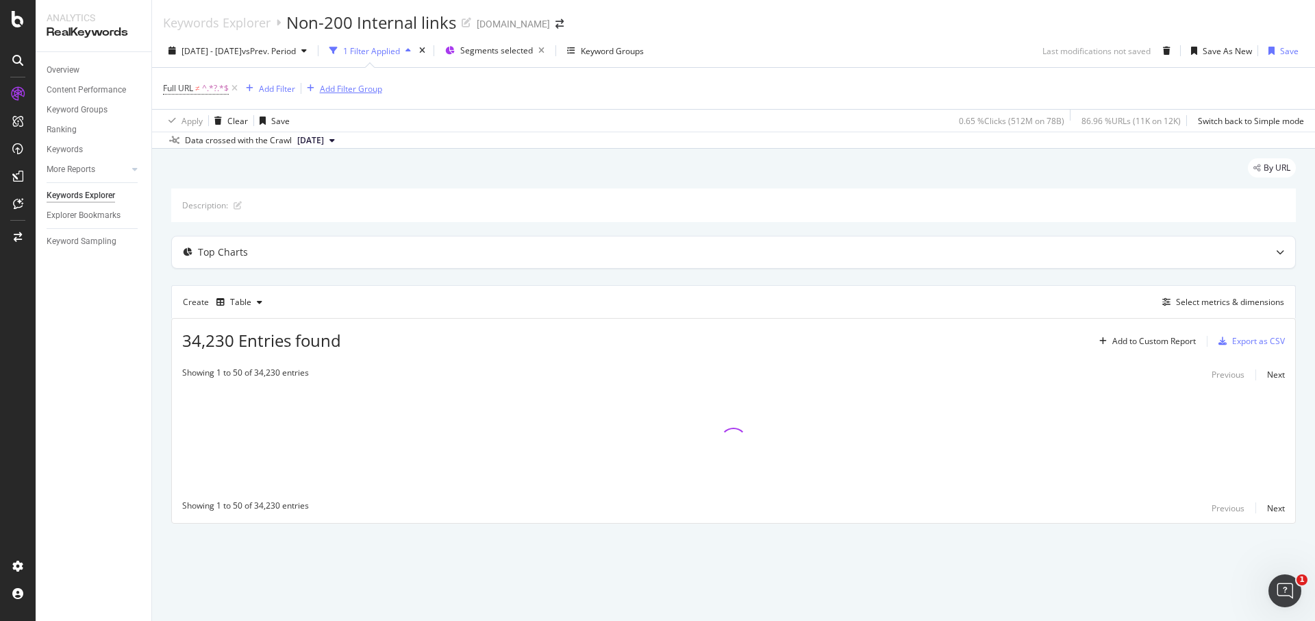
click at [372, 87] on div "Add Filter Group" at bounding box center [351, 89] width 62 height 12
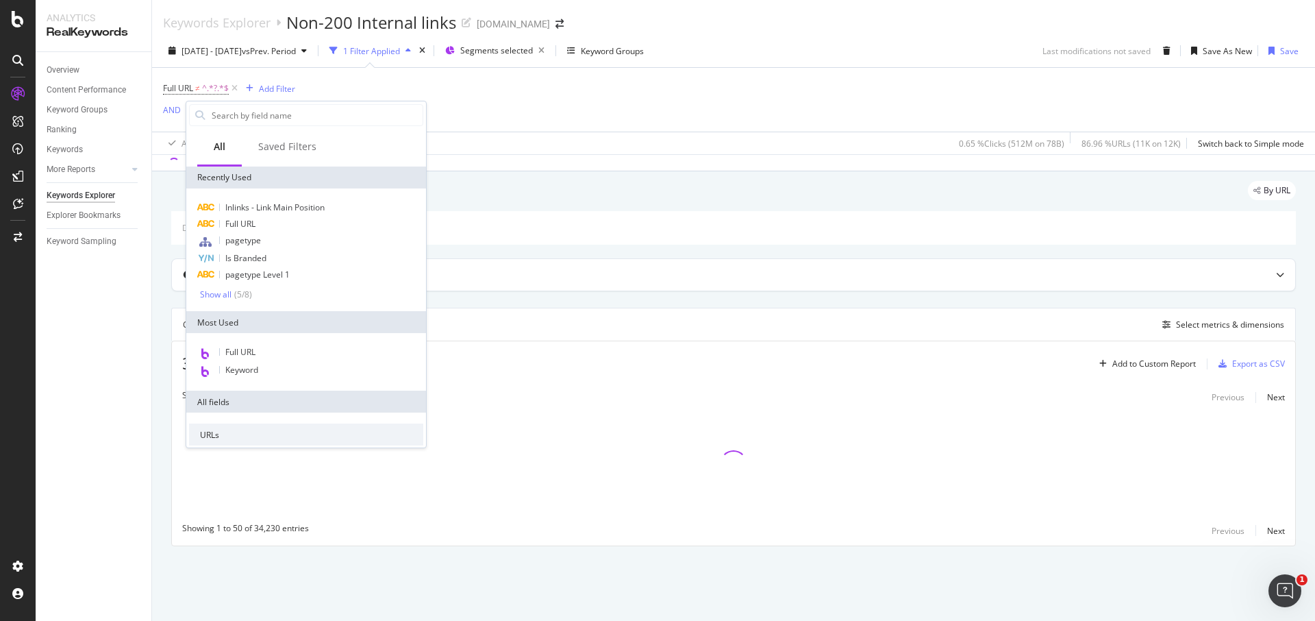
click at [371, 87] on div "Full URL ≠ ^.*?.*$ Add Filter AND Add Filter" at bounding box center [733, 100] width 1141 height 64
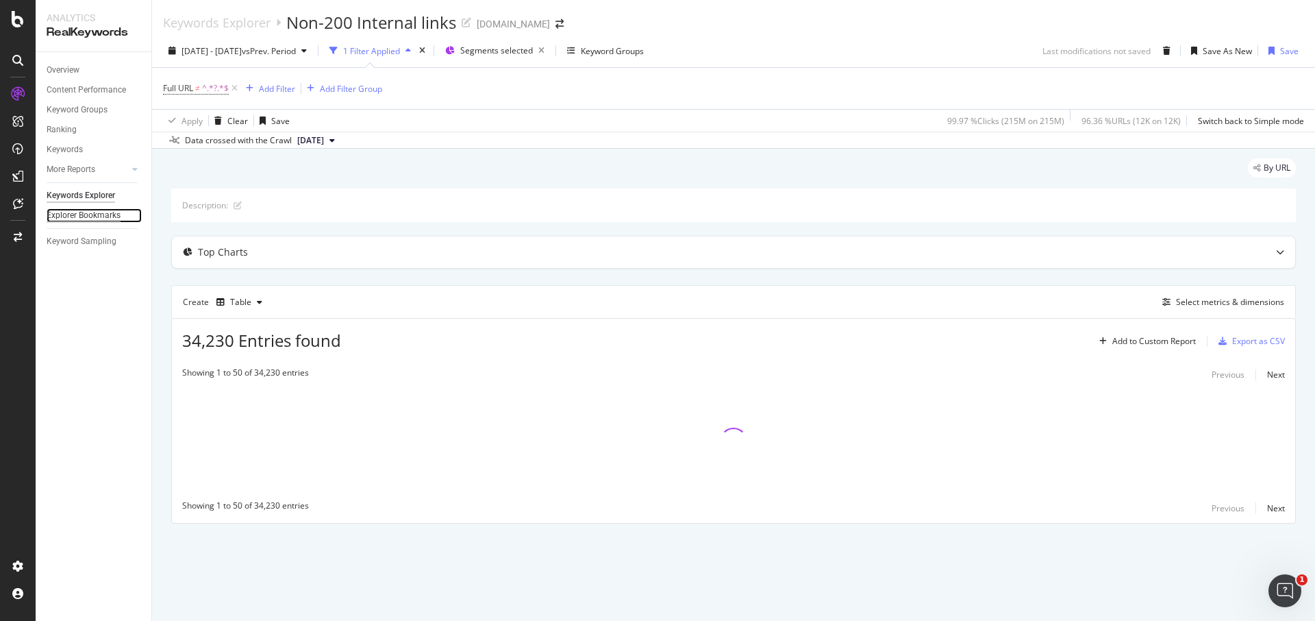
click at [106, 212] on div "Explorer Bookmarks" at bounding box center [84, 215] width 74 height 14
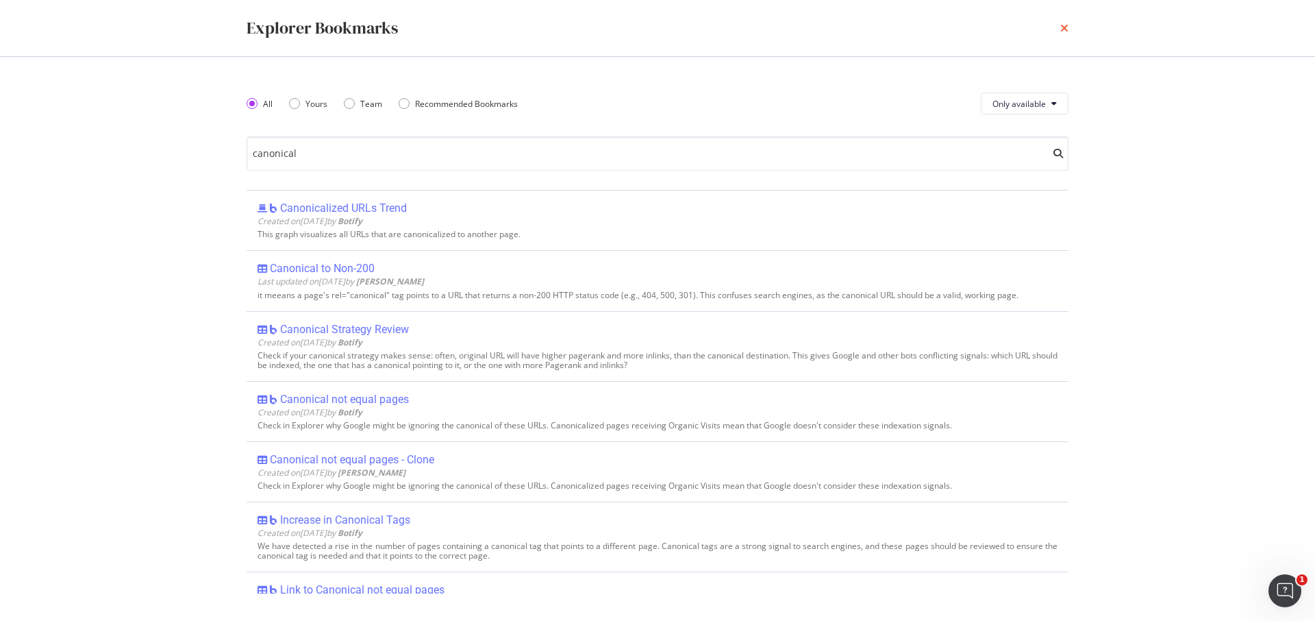
type input "canonical"
click at [1063, 25] on icon "times" at bounding box center [1064, 28] width 8 height 11
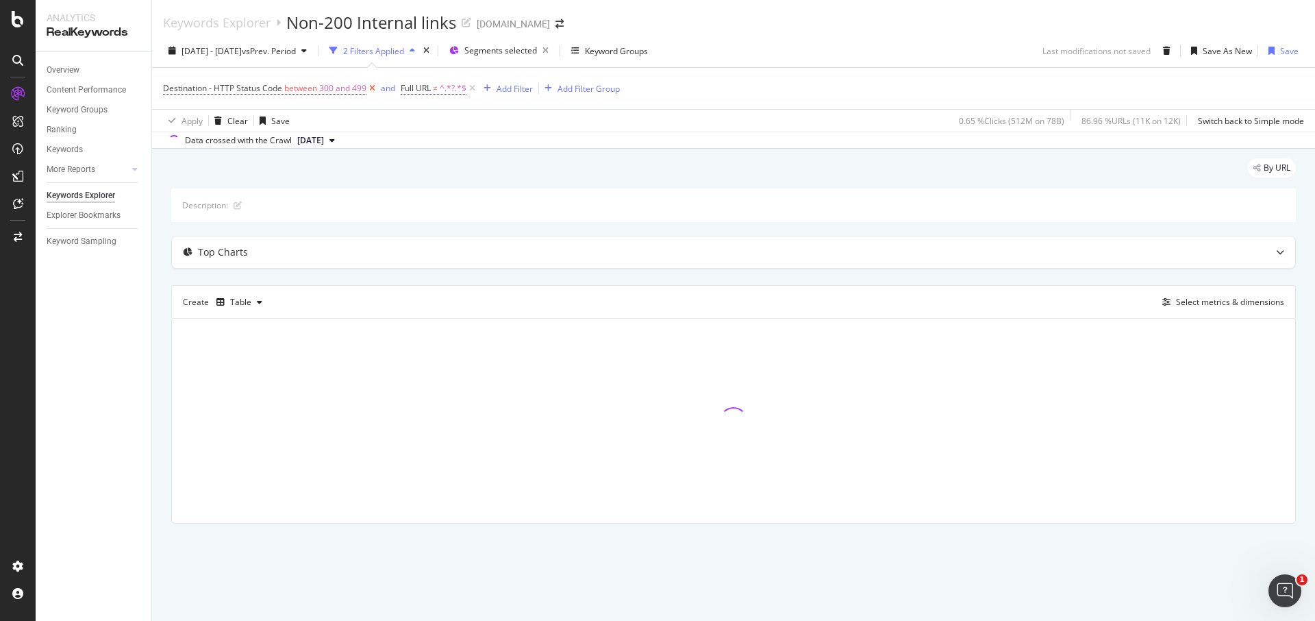
click at [369, 89] on icon at bounding box center [372, 89] width 12 height 14
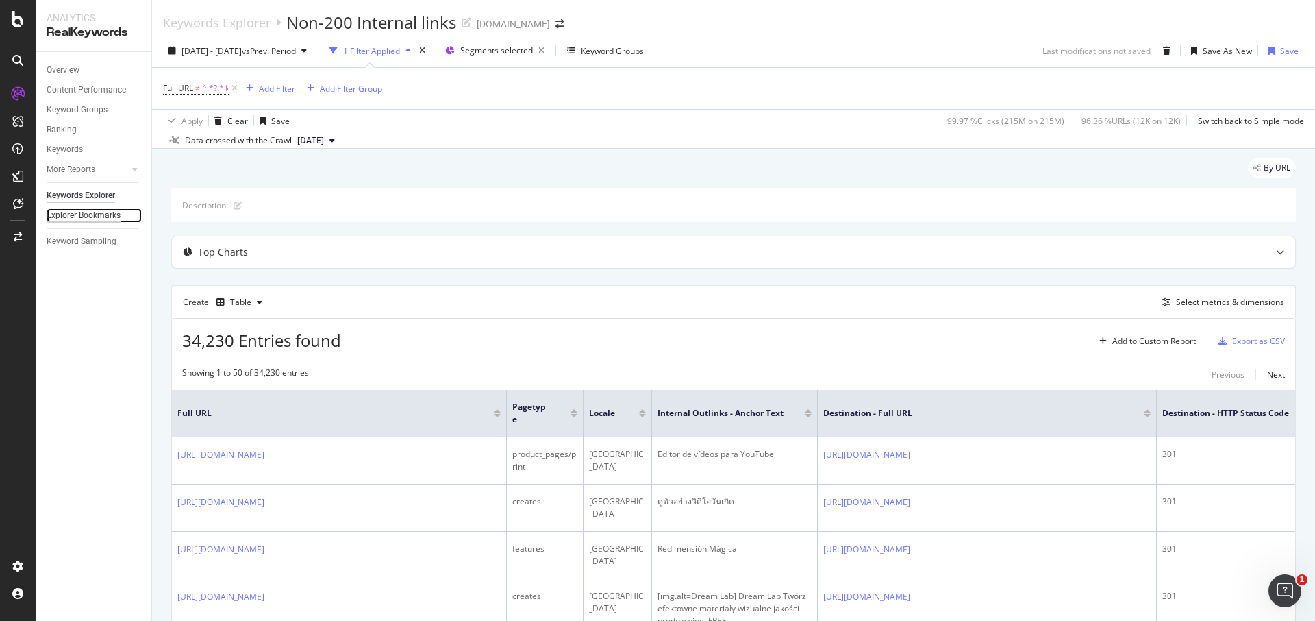
click at [102, 218] on div "Explorer Bookmarks" at bounding box center [84, 215] width 74 height 14
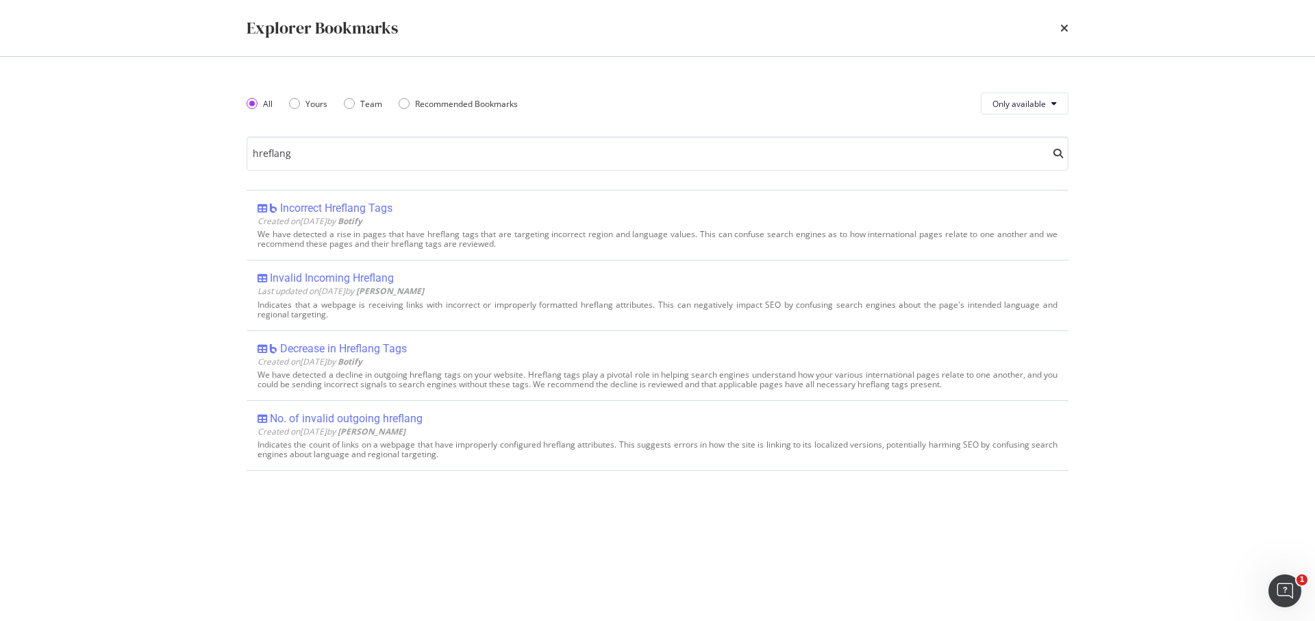
type input "hreflang"
click at [1065, 34] on div "times" at bounding box center [1064, 27] width 8 height 23
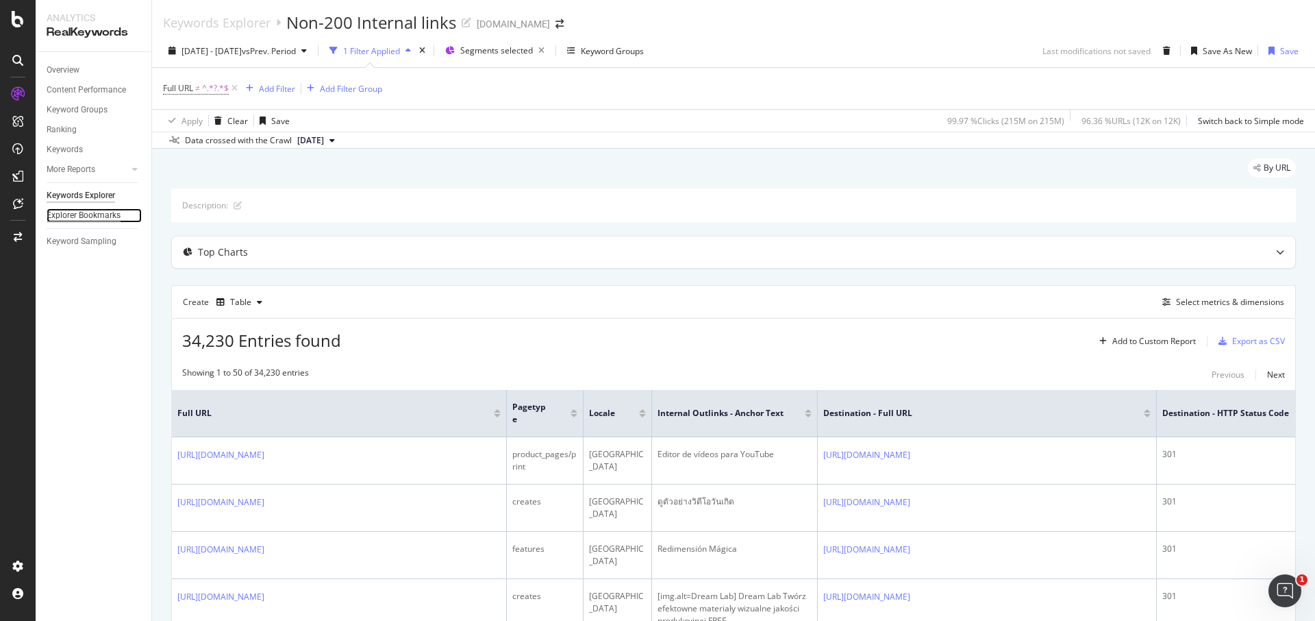
click at [103, 213] on div "Explorer Bookmarks" at bounding box center [84, 215] width 74 height 14
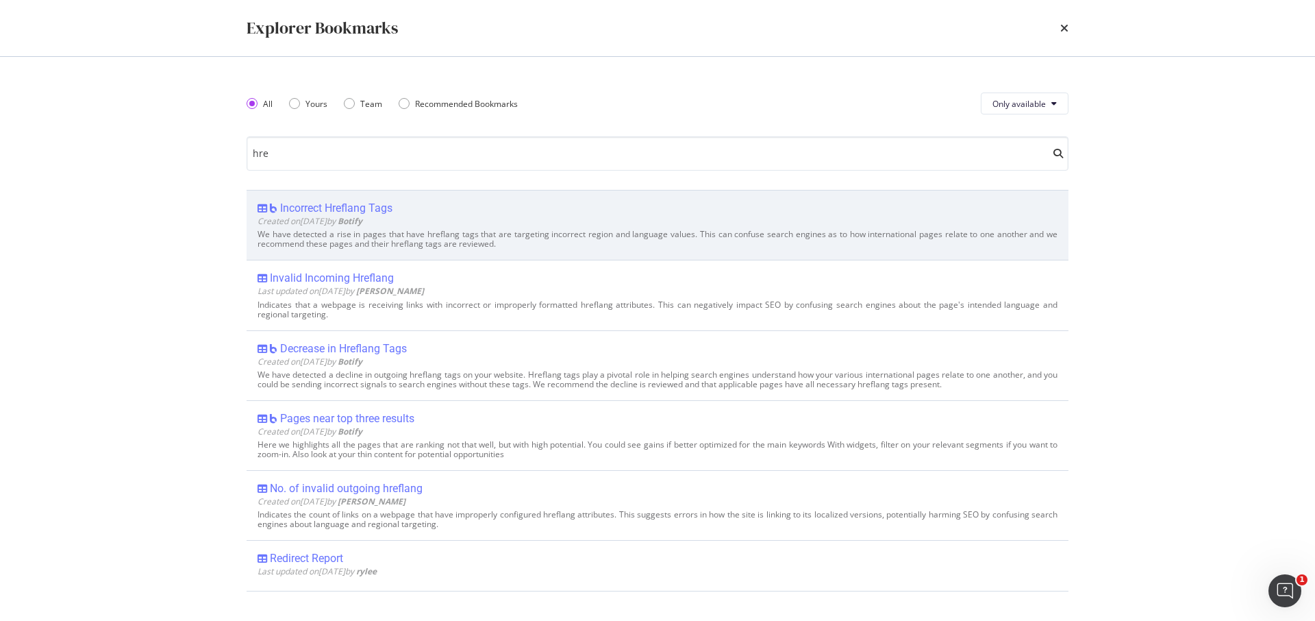
type input "hre"
click at [470, 216] on div "Created on 2021 Oct 13th by Botify" at bounding box center [658, 221] width 800 height 12
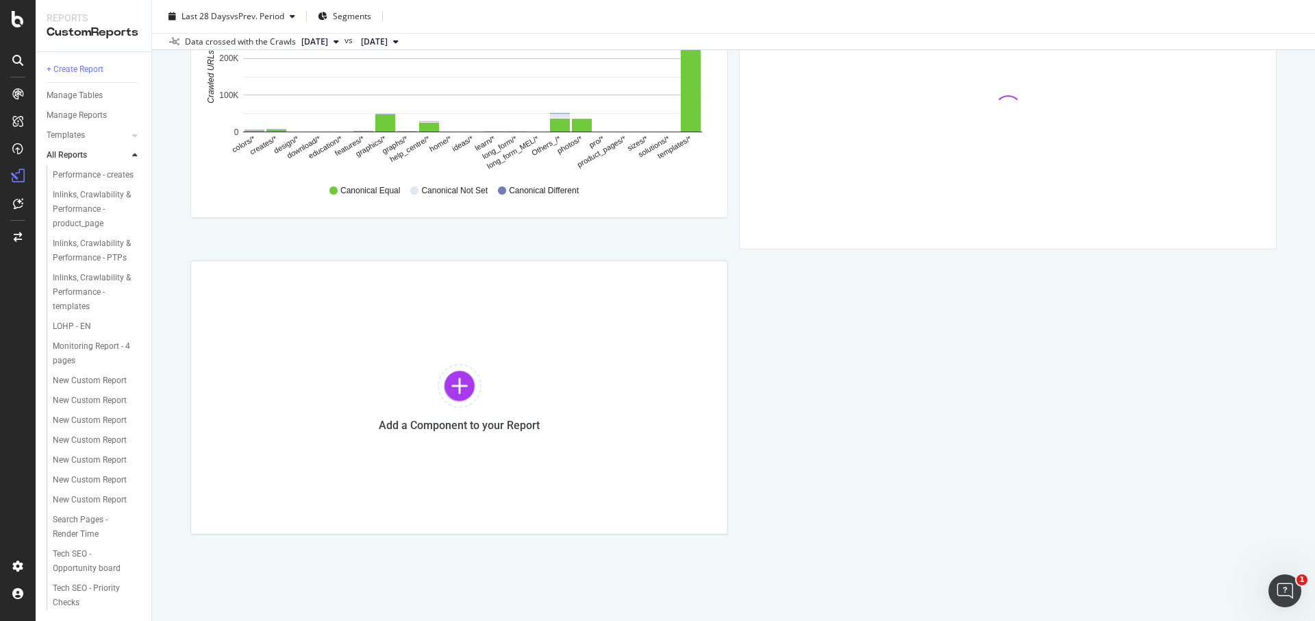
scroll to position [463, 0]
click at [105, 558] on div "Tech SEO - Opportunity board" at bounding box center [92, 561] width 79 height 29
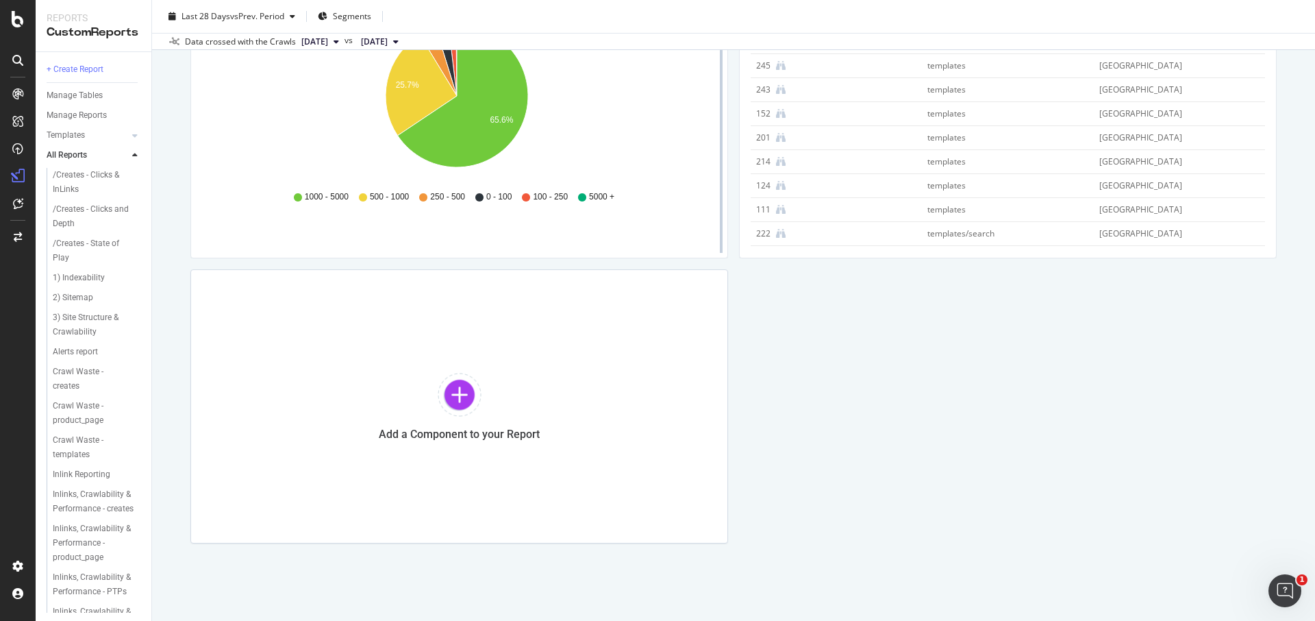
scroll to position [1843, 0]
